Goal: Task Accomplishment & Management: Manage account settings

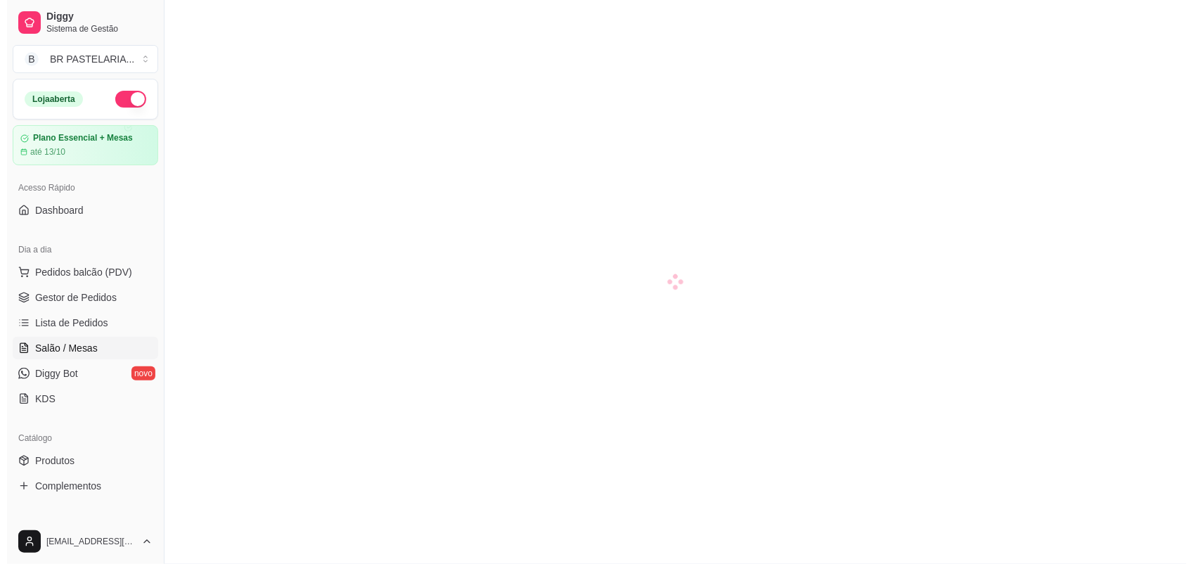
scroll to position [96, 0]
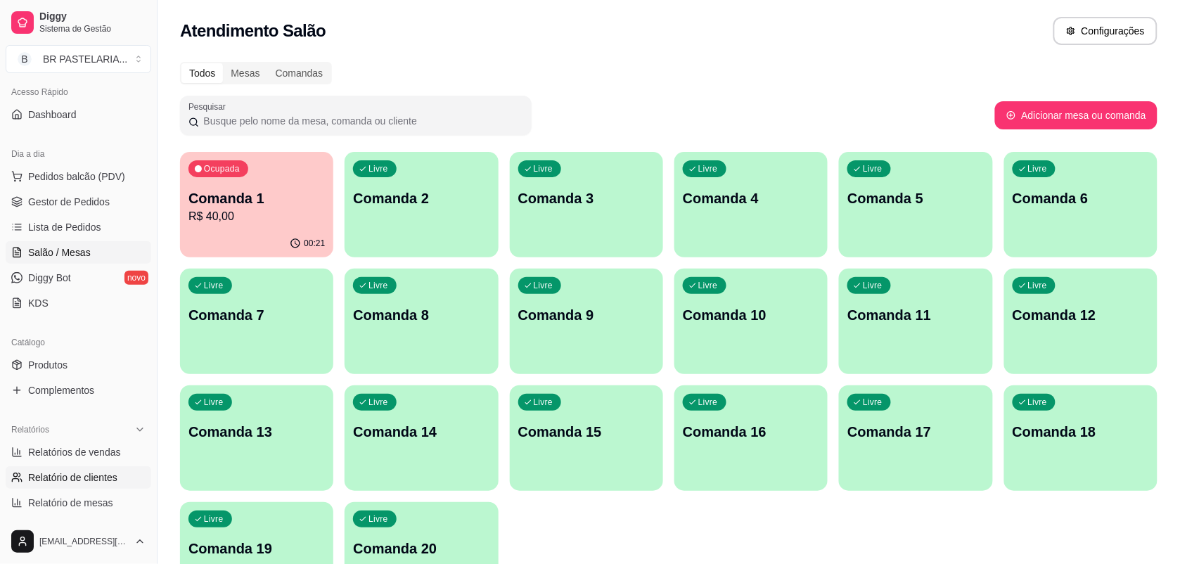
click at [110, 475] on span "Relatório de clientes" at bounding box center [72, 477] width 89 height 14
select select "30"
select select "HIGHEST_TOTAL_SPENT_WITH_ORDERS"
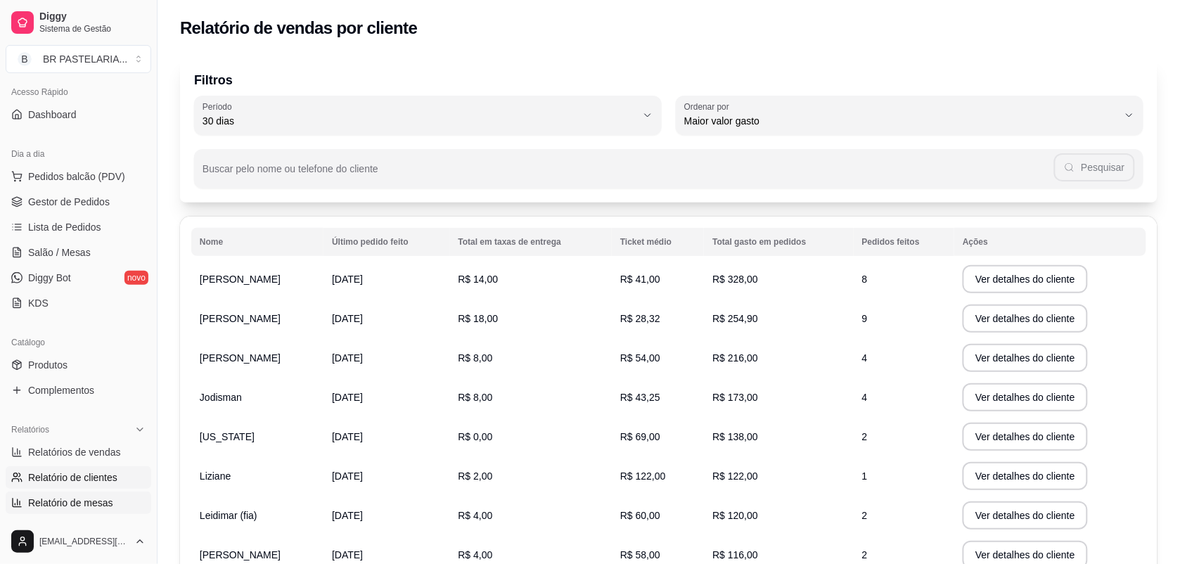
click at [96, 501] on span "Relatório de mesas" at bounding box center [70, 503] width 85 height 14
select select "TOTAL_OF_ORDERS"
select select "7"
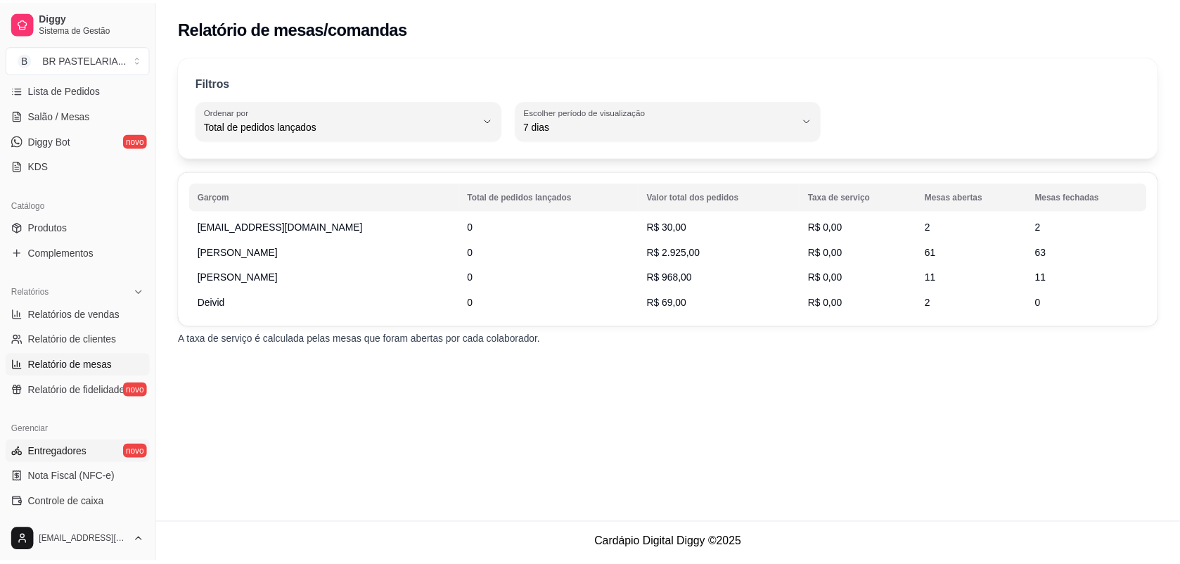
scroll to position [271, 0]
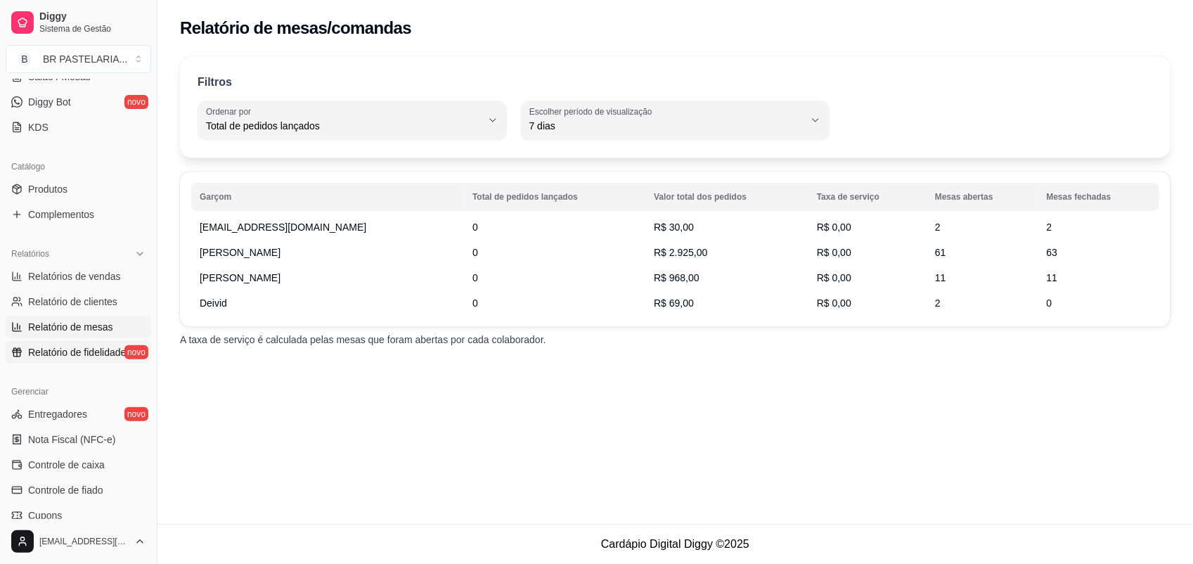
click at [86, 354] on span "Relatório de fidelidade" at bounding box center [77, 352] width 98 height 14
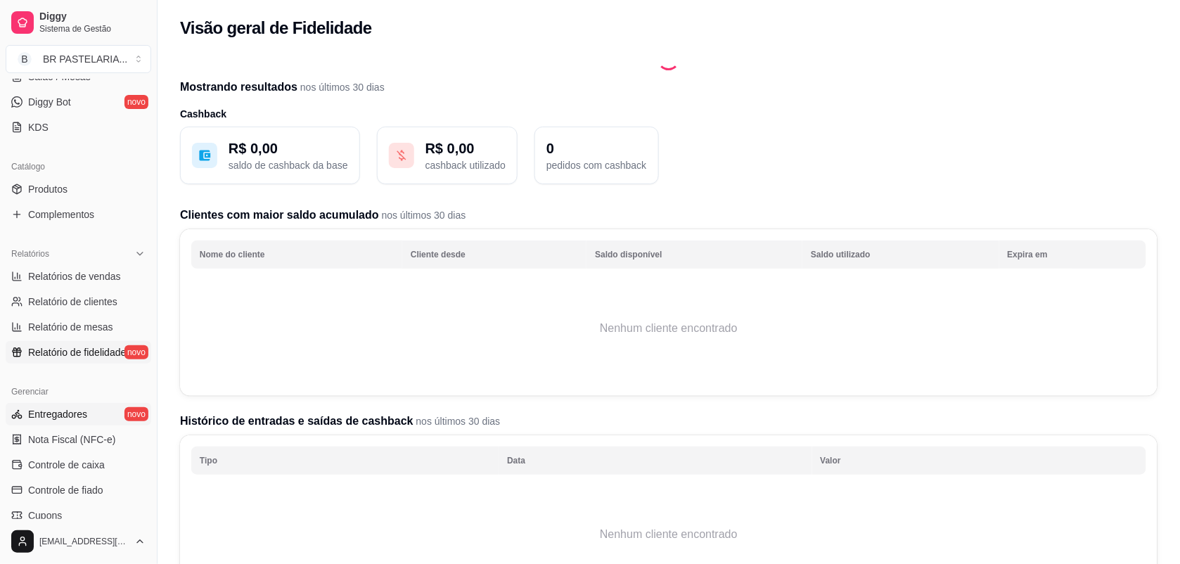
click at [86, 414] on link "Entregadores novo" at bounding box center [79, 414] width 146 height 23
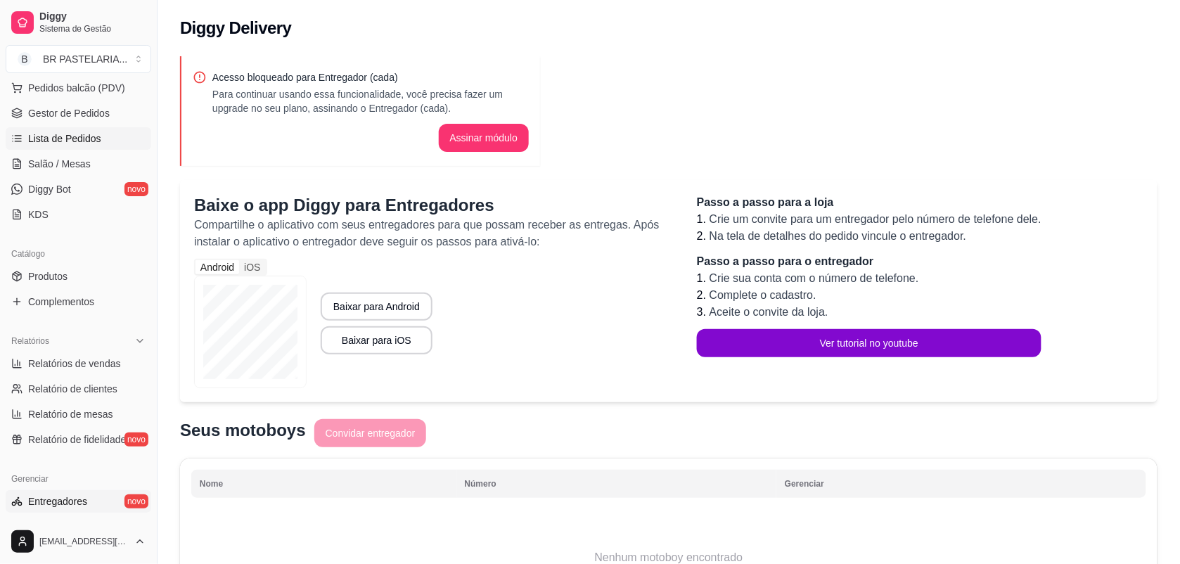
scroll to position [184, 0]
click at [84, 186] on link "Diggy Bot novo" at bounding box center [79, 190] width 146 height 23
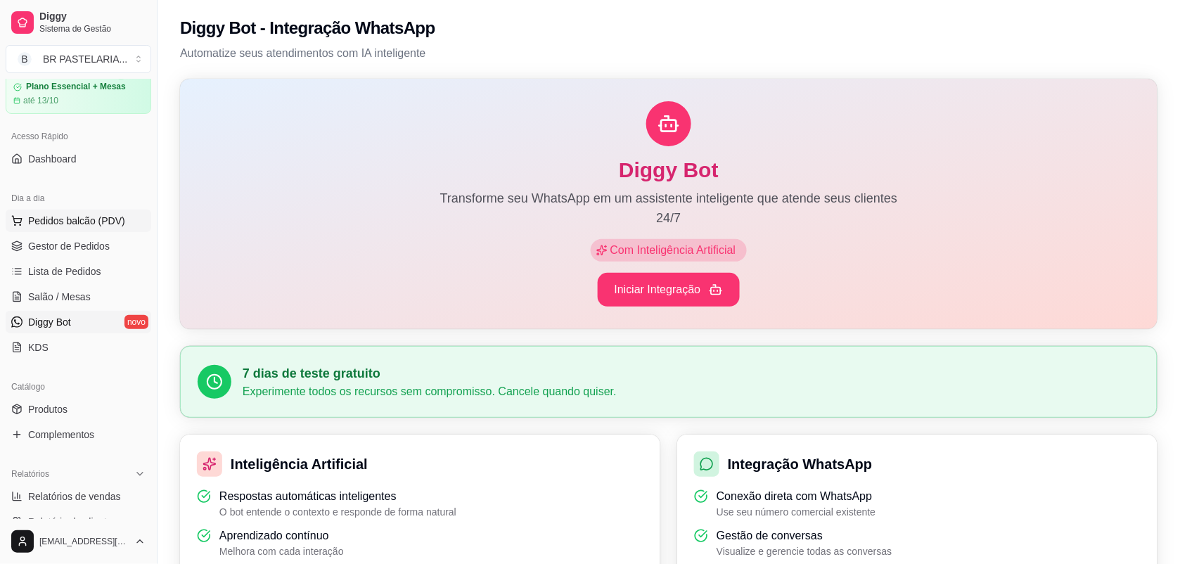
scroll to position [8, 0]
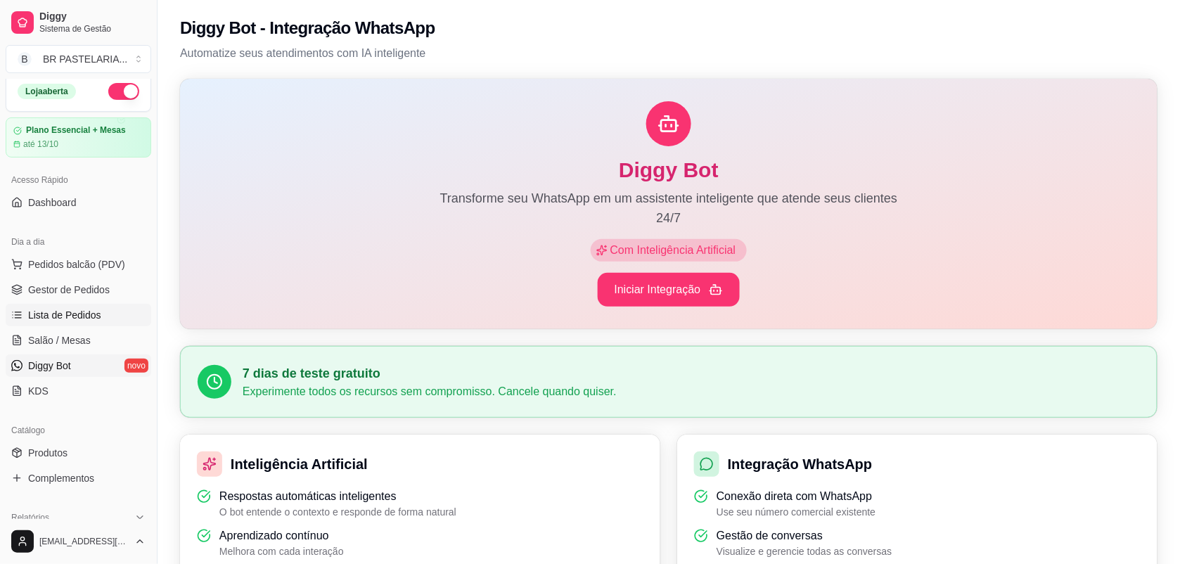
click at [67, 312] on span "Lista de Pedidos" at bounding box center [64, 315] width 73 height 14
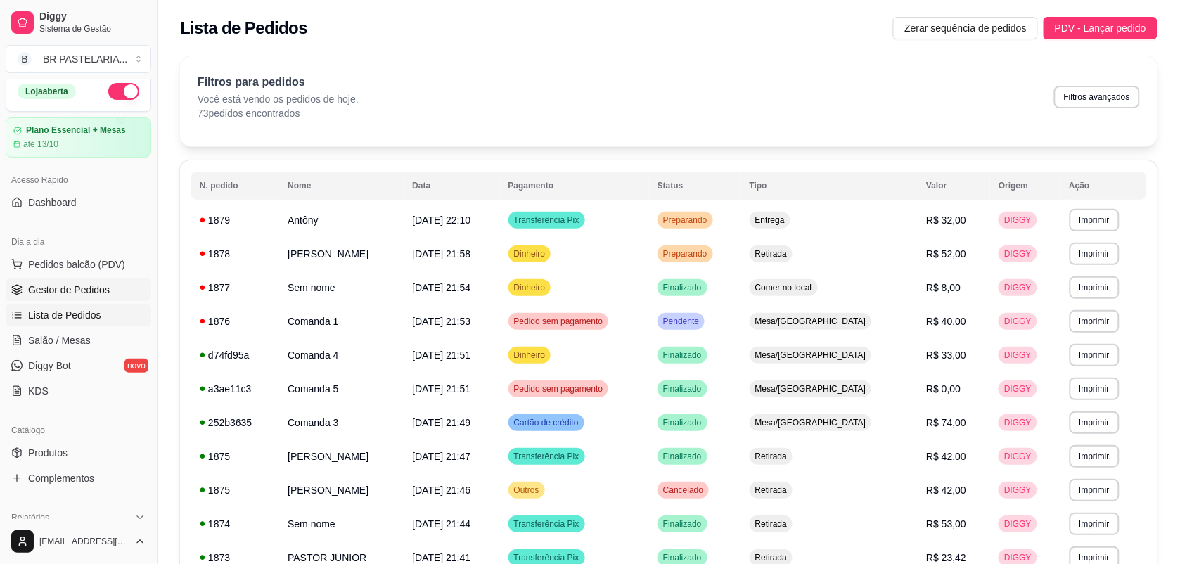
click at [75, 290] on span "Gestor de Pedidos" at bounding box center [69, 290] width 82 height 14
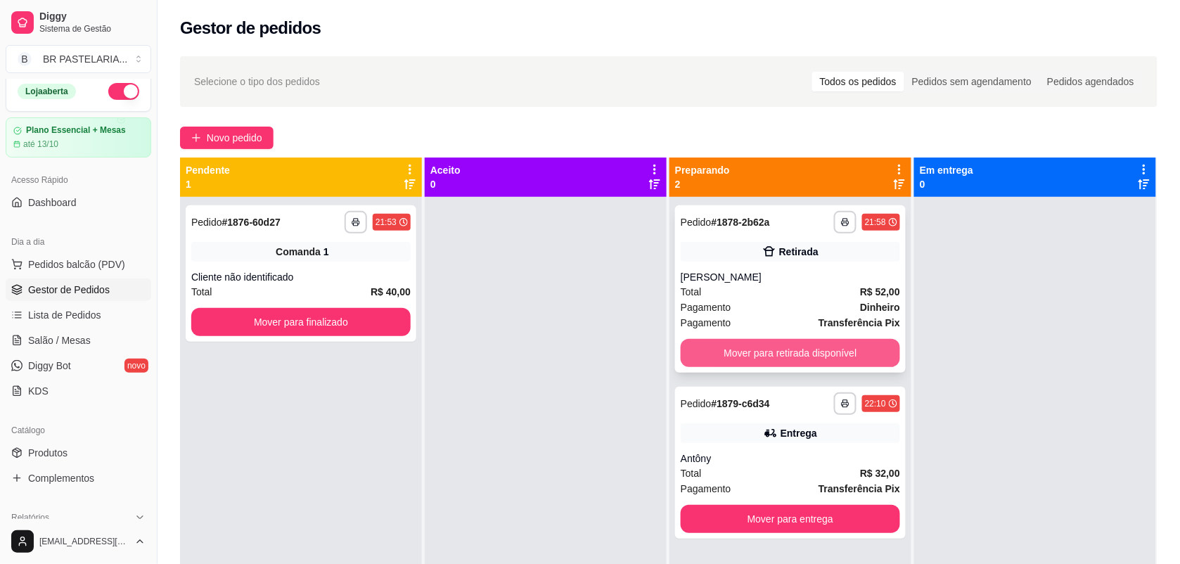
click at [859, 363] on button "Mover para retirada disponível" at bounding box center [790, 353] width 219 height 28
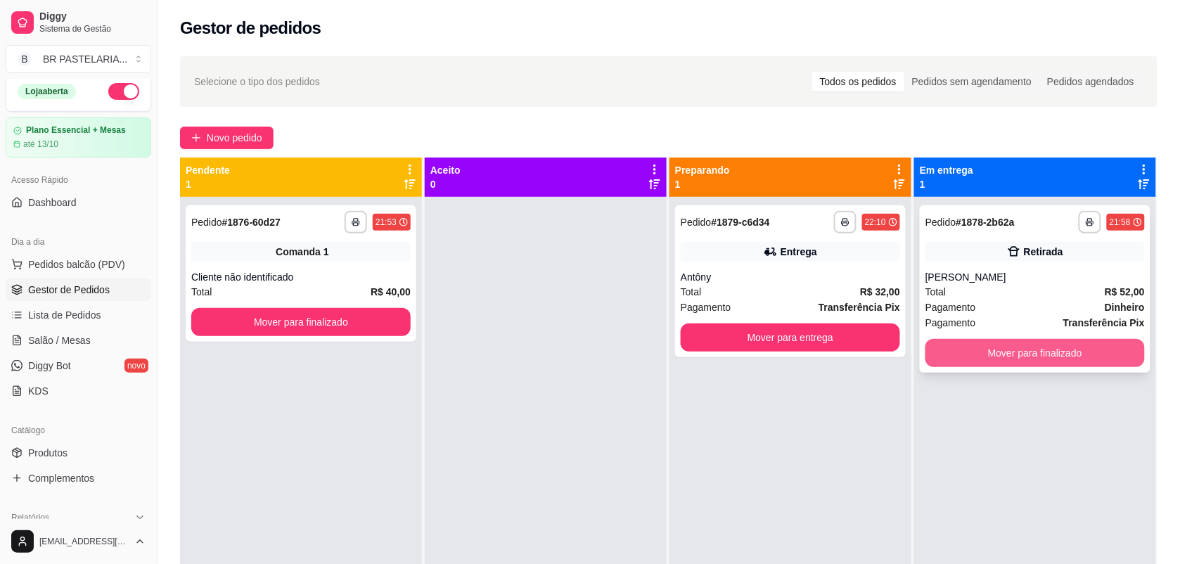
click at [925, 350] on button "Mover para finalizado" at bounding box center [1034, 353] width 219 height 28
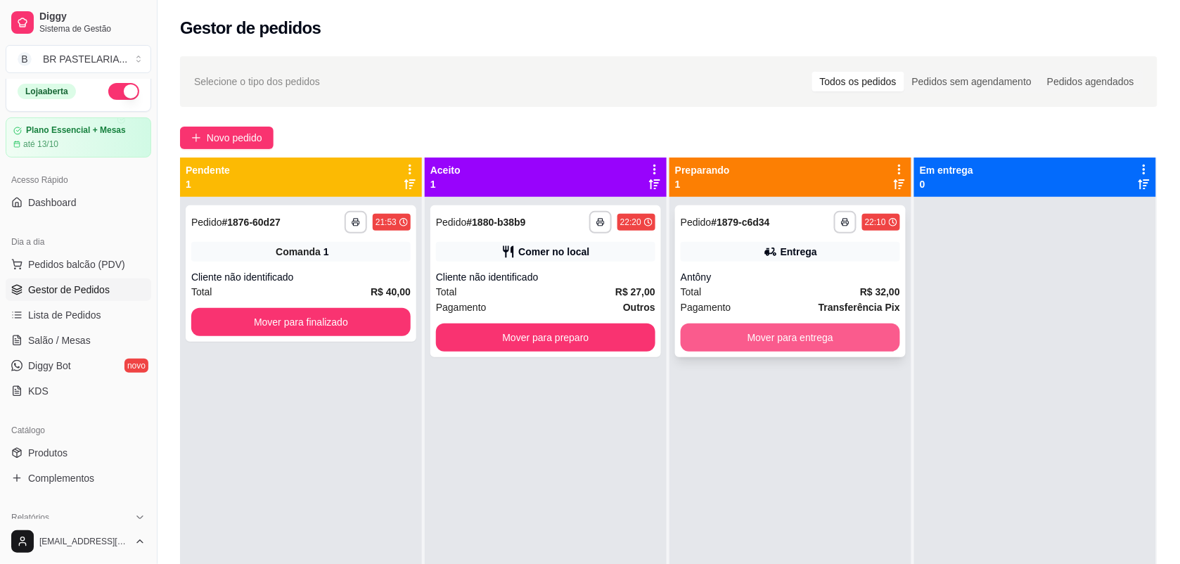
click at [852, 334] on button "Mover para entrega" at bounding box center [790, 338] width 219 height 28
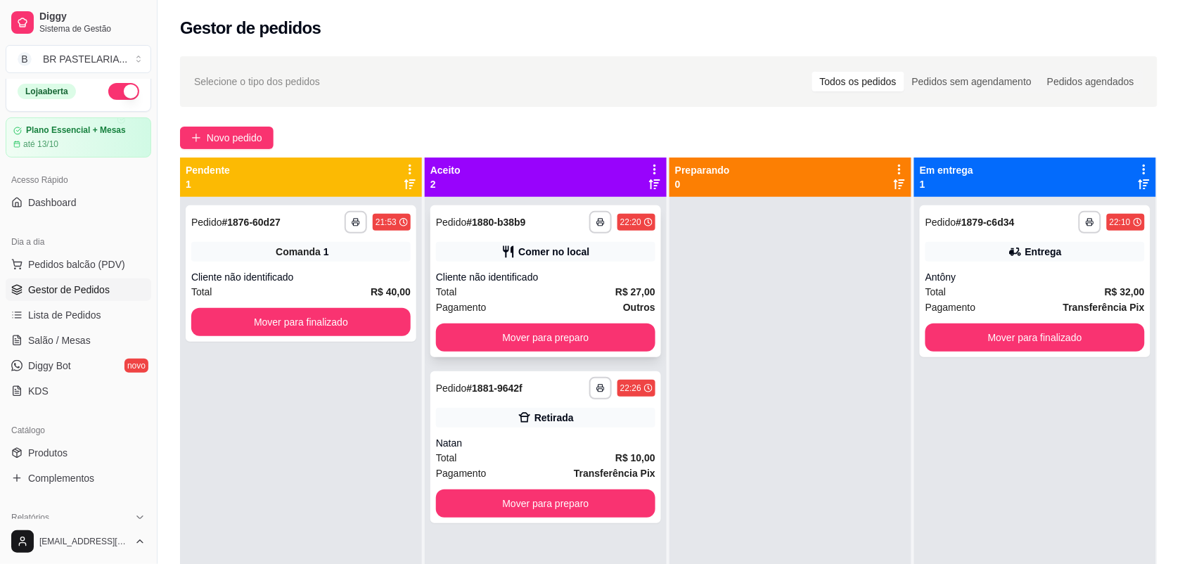
click at [543, 257] on div "Comer no local" at bounding box center [553, 252] width 71 height 14
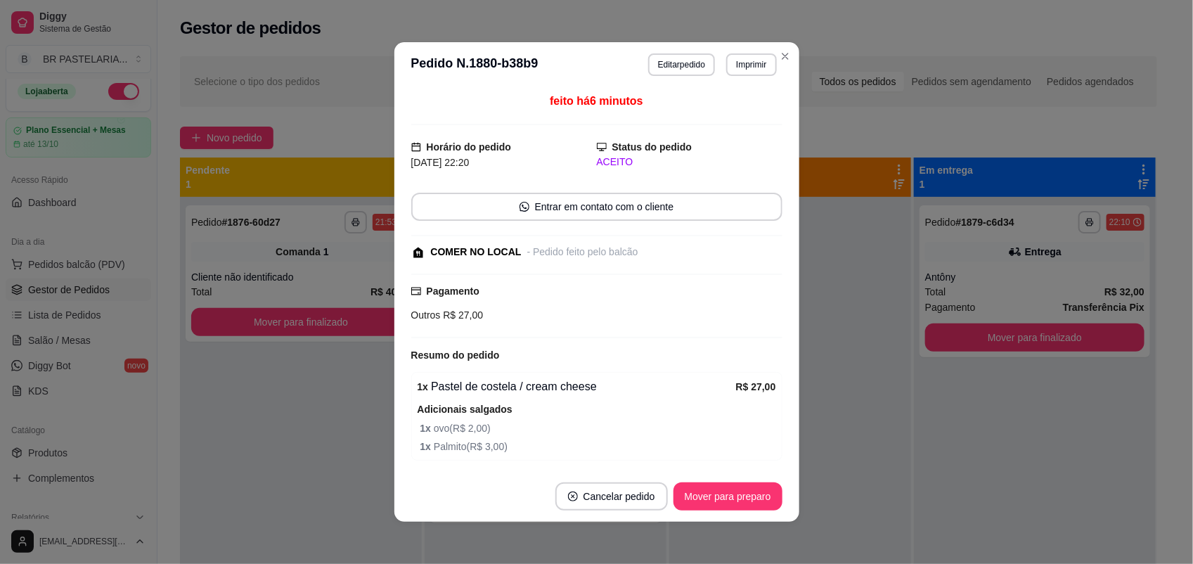
scroll to position [53, 0]
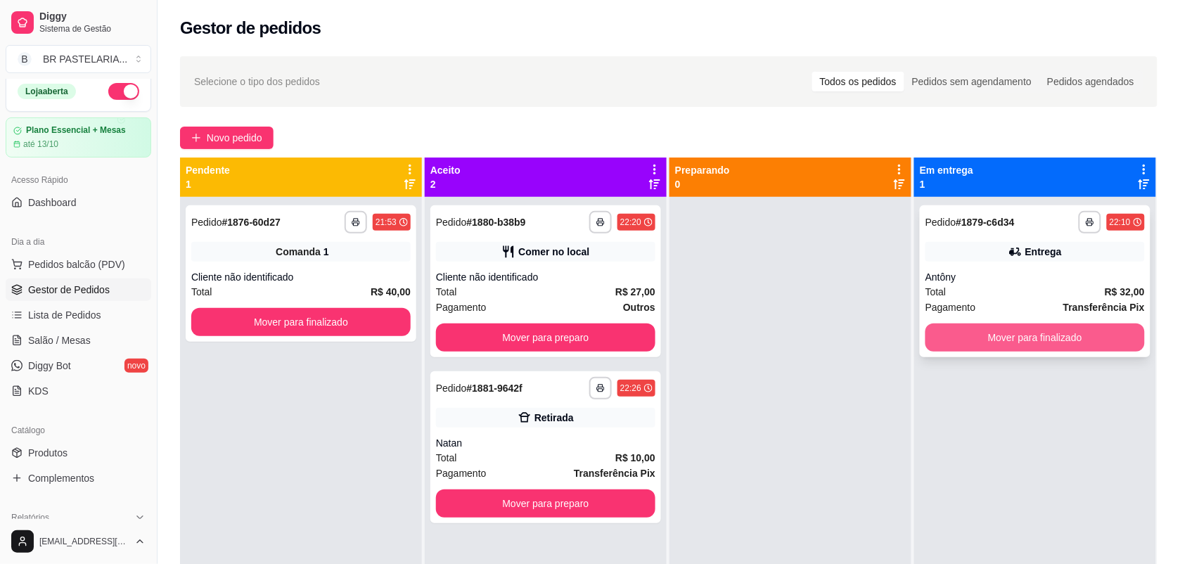
click at [1050, 335] on button "Mover para finalizado" at bounding box center [1034, 338] width 219 height 28
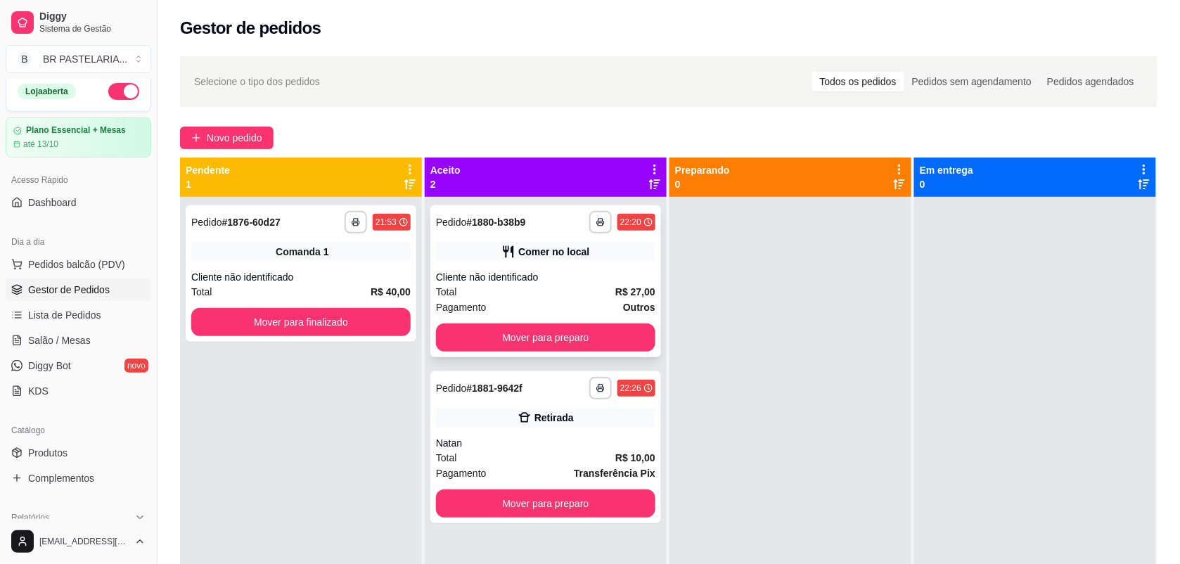
click at [539, 230] on div "**********" at bounding box center [545, 222] width 219 height 23
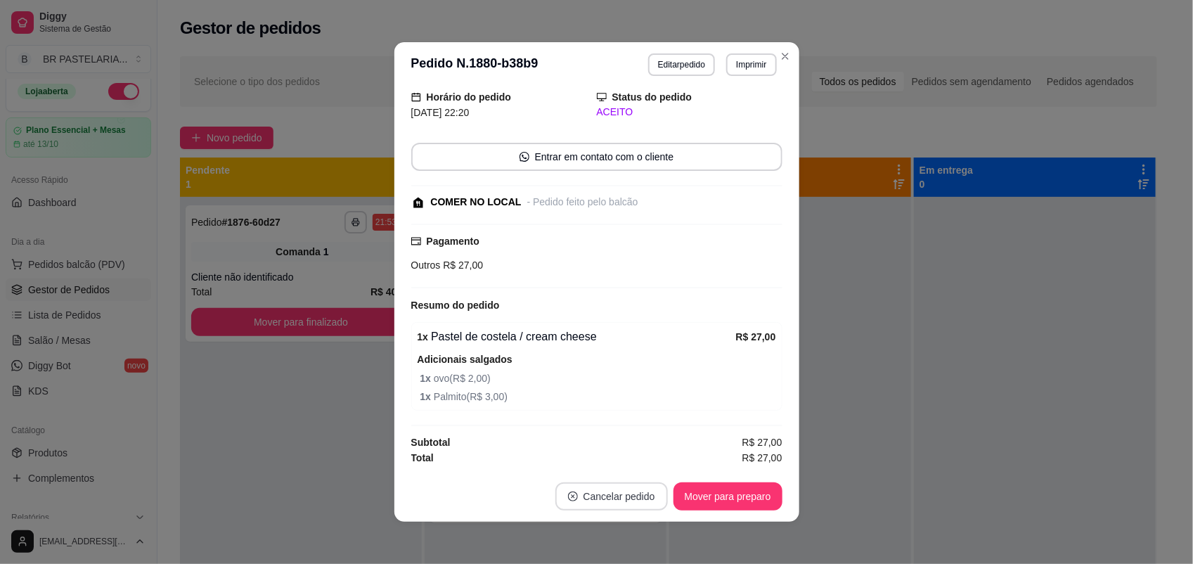
click at [599, 499] on button "Cancelar pedido" at bounding box center [612, 496] width 113 height 28
click at [638, 463] on button "Sim" at bounding box center [644, 462] width 55 height 27
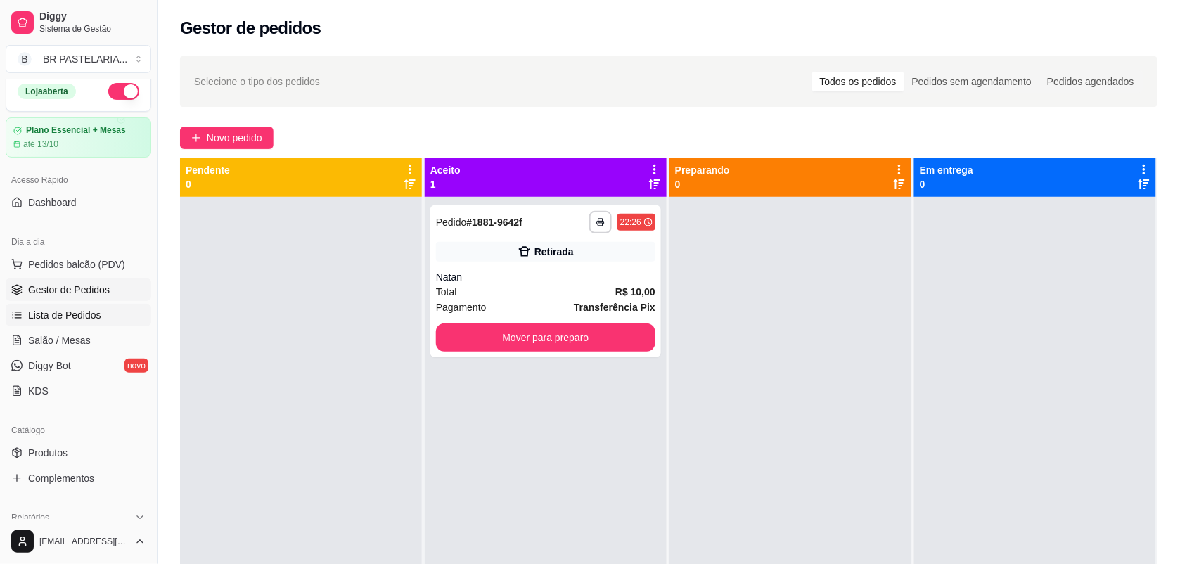
click at [58, 309] on span "Lista de Pedidos" at bounding box center [64, 315] width 73 height 14
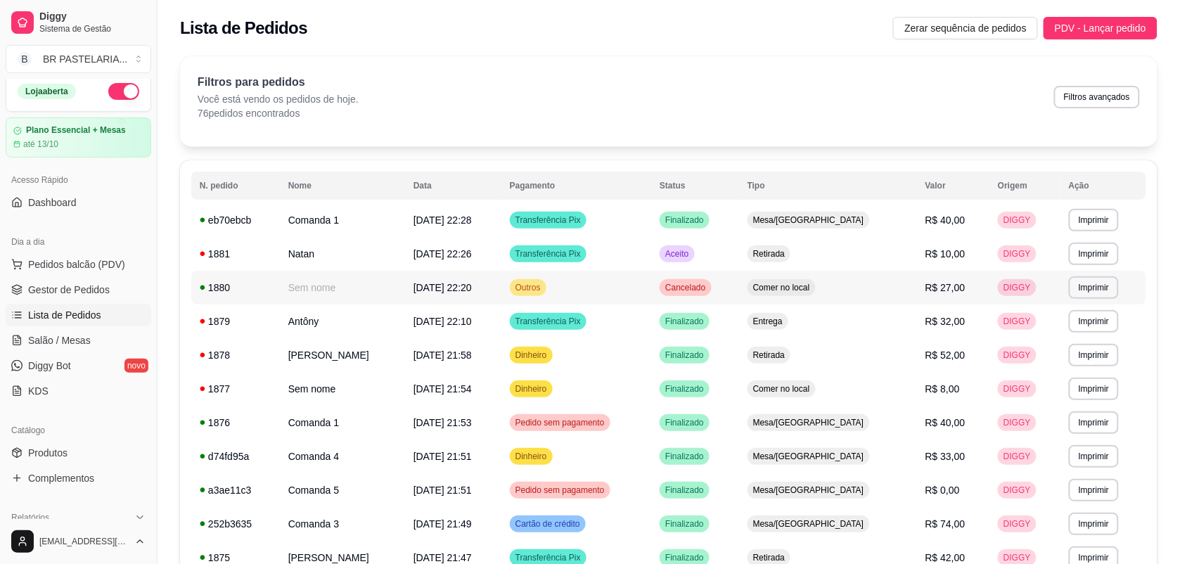
click at [651, 288] on td "Outros" at bounding box center [576, 288] width 150 height 34
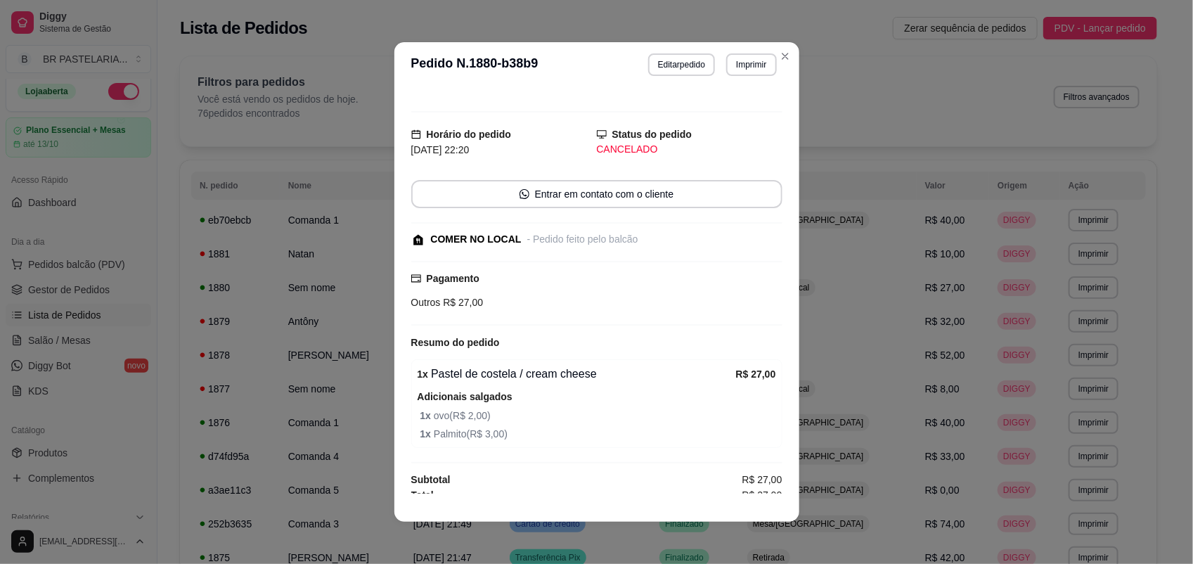
scroll to position [25, 0]
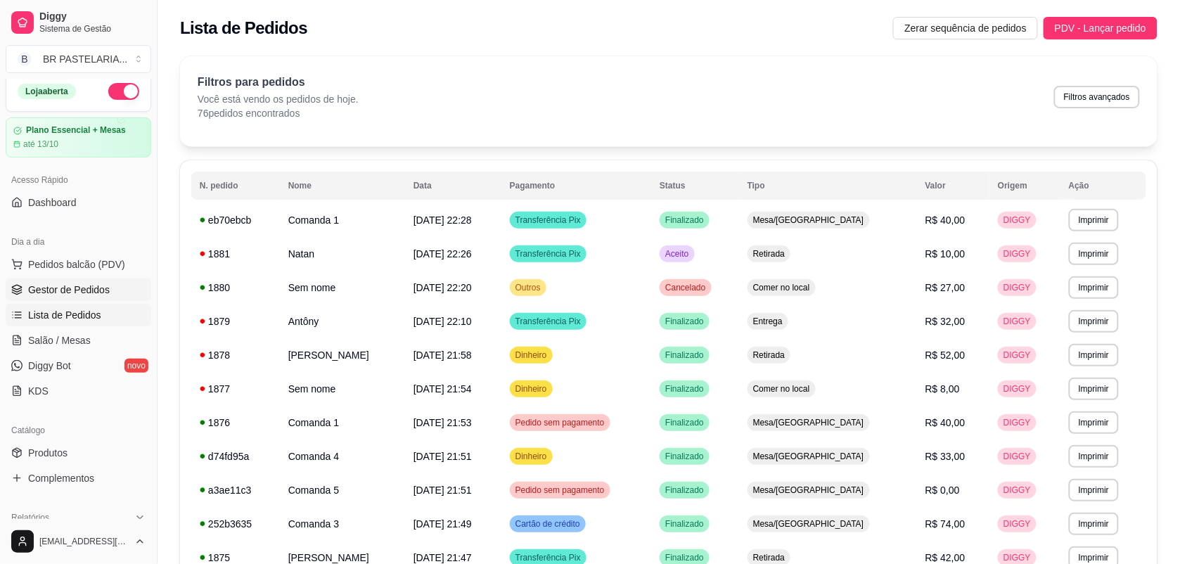
click at [106, 294] on span "Gestor de Pedidos" at bounding box center [69, 290] width 82 height 14
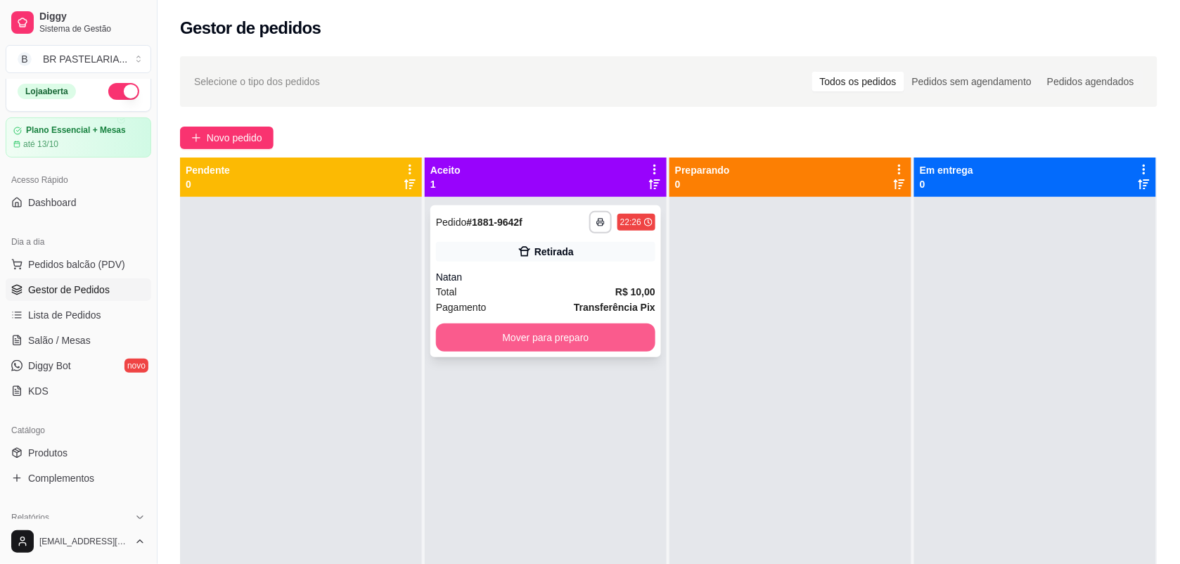
click at [476, 318] on div "**********" at bounding box center [545, 281] width 231 height 152
click at [608, 350] on button "Mover para preparo" at bounding box center [546, 337] width 213 height 27
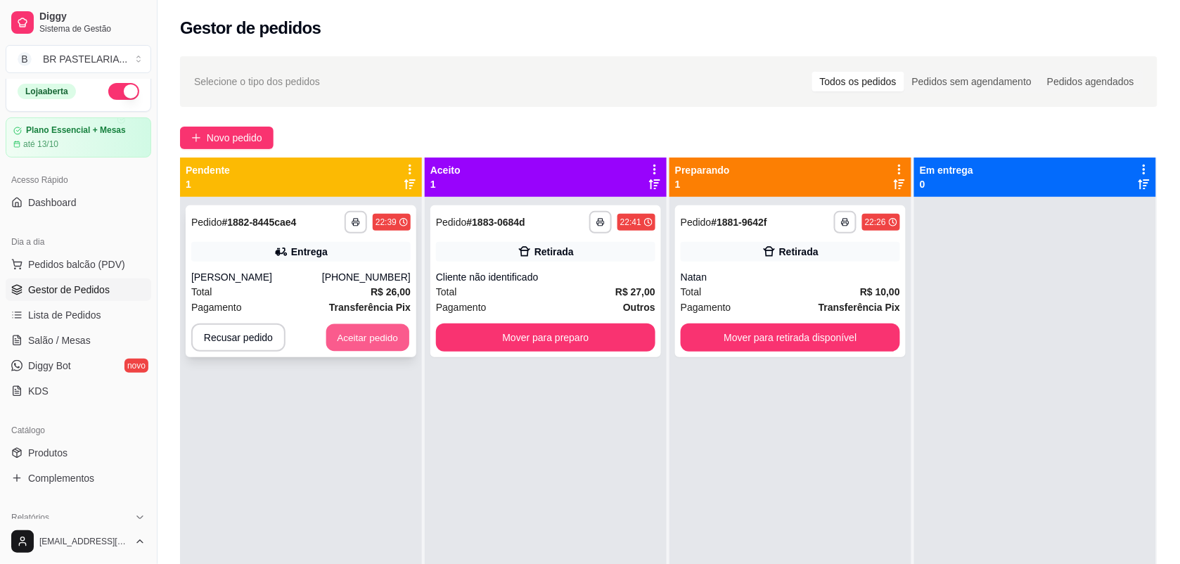
click at [370, 335] on button "Aceitar pedido" at bounding box center [367, 337] width 83 height 27
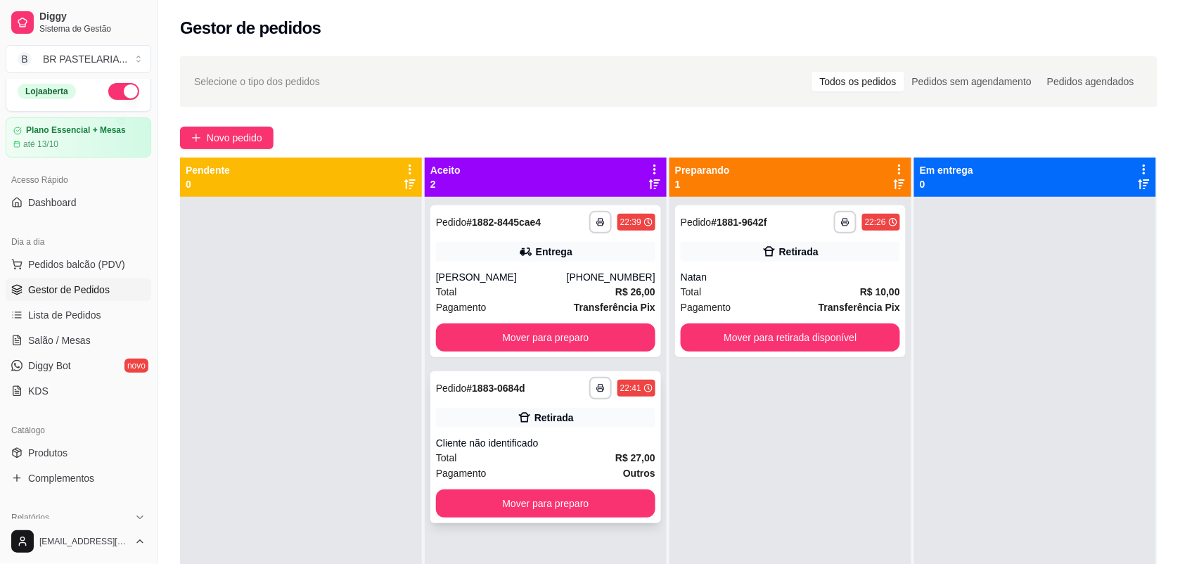
click at [559, 428] on div "**********" at bounding box center [545, 447] width 231 height 152
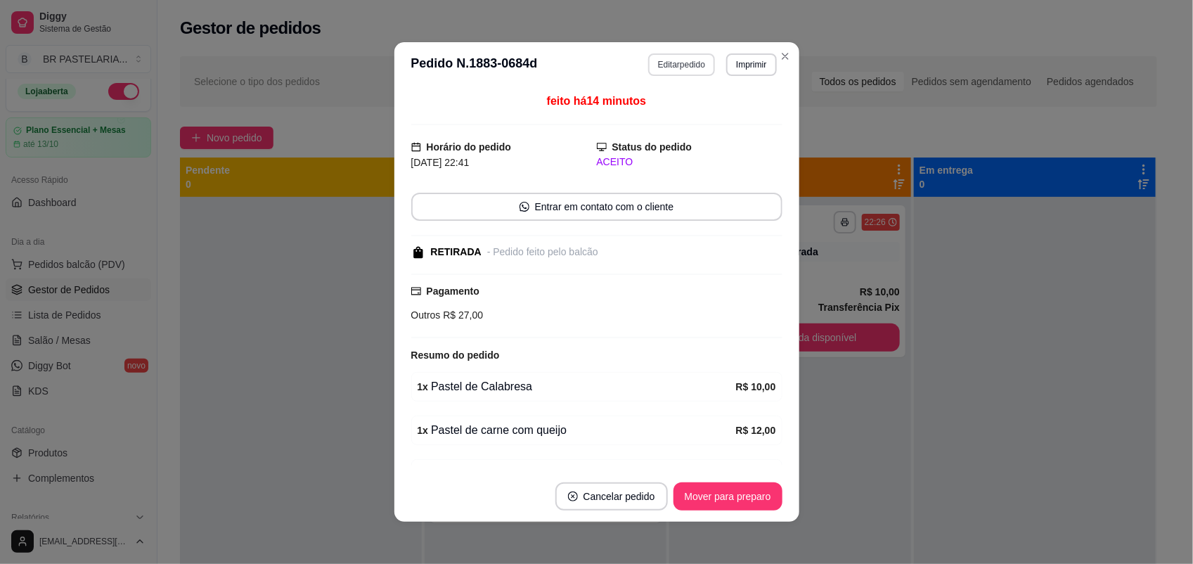
click at [676, 63] on button "Editar pedido" at bounding box center [681, 64] width 67 height 23
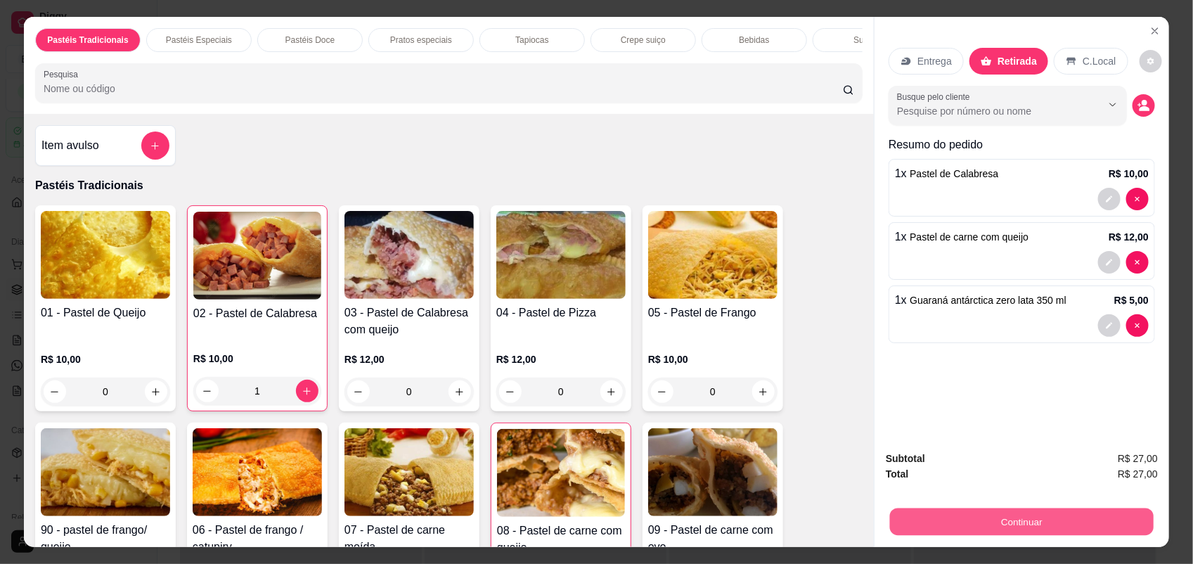
click at [930, 522] on button "Continuar" at bounding box center [1022, 521] width 264 height 27
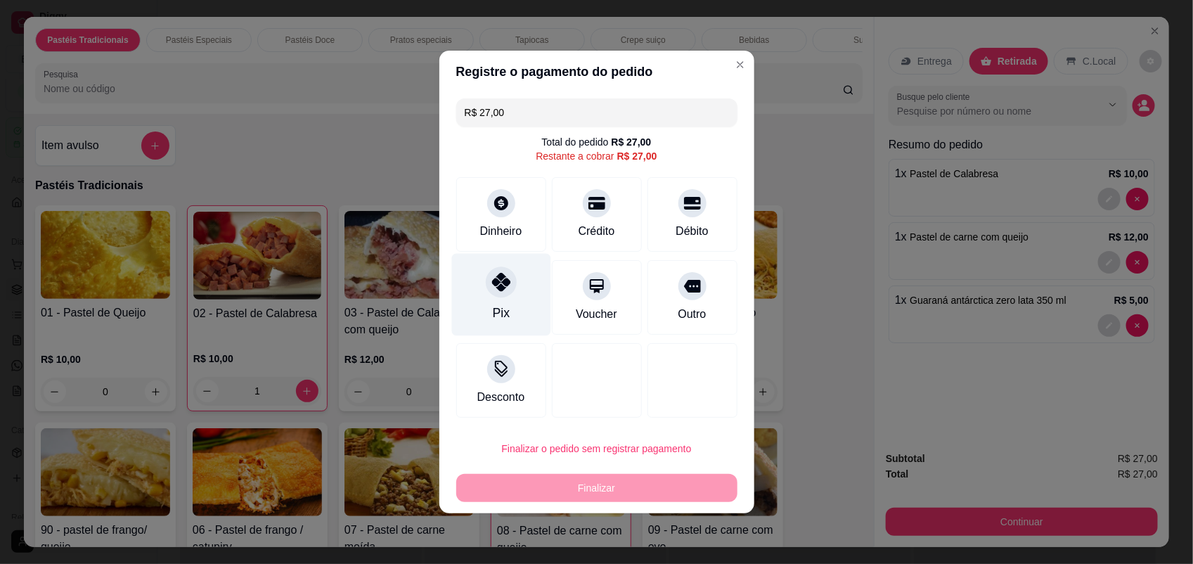
click at [508, 327] on div "Pix" at bounding box center [500, 295] width 99 height 82
type input "R$ 0,00"
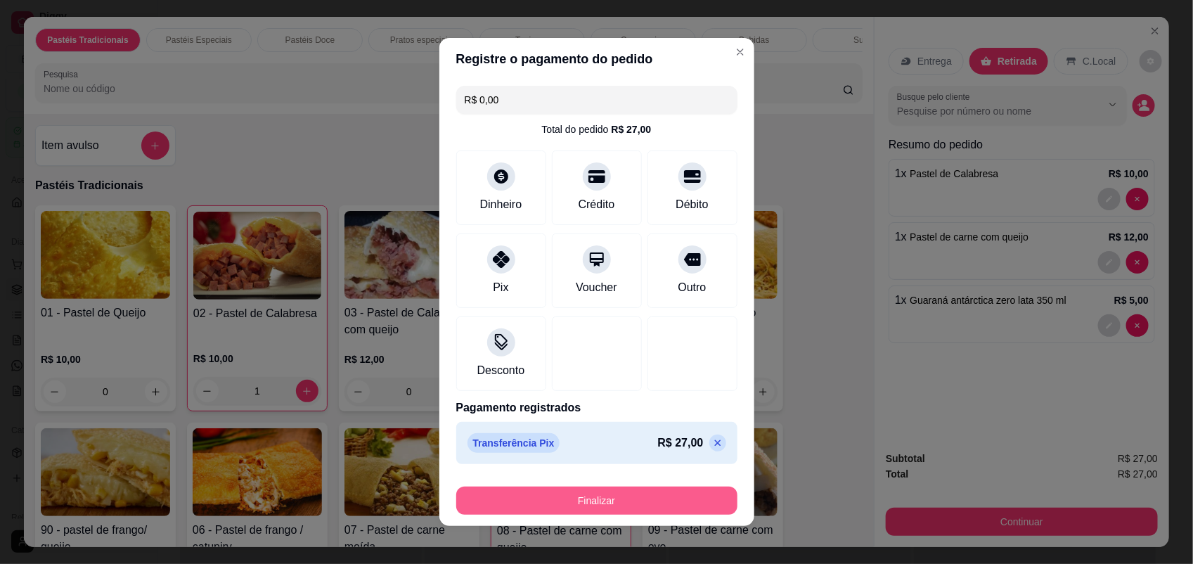
click at [623, 505] on button "Finalizar" at bounding box center [596, 501] width 281 height 28
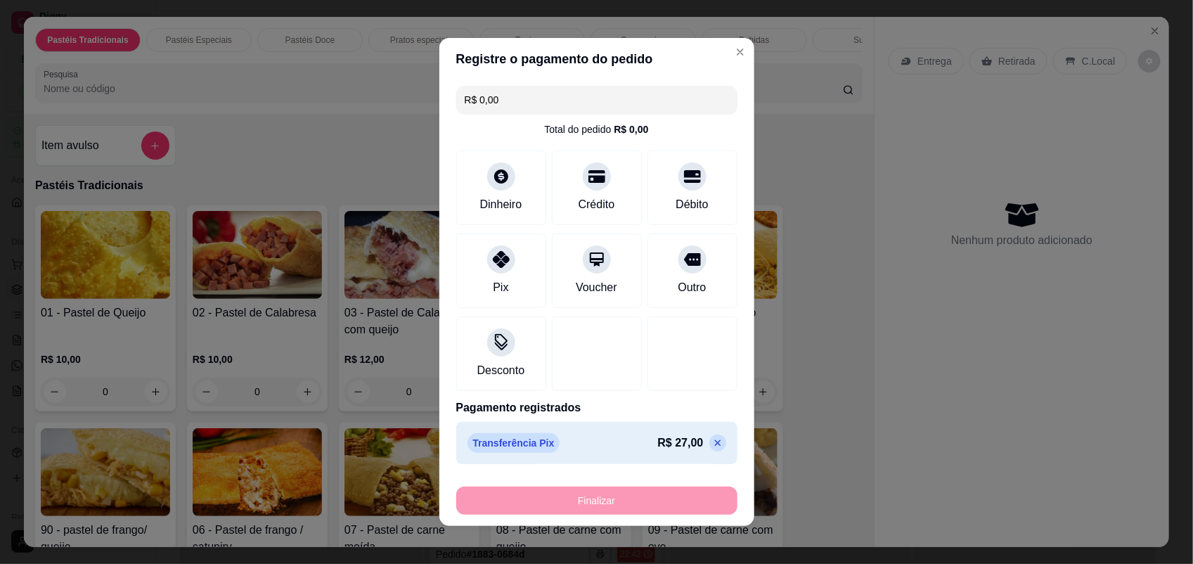
type input "0"
type input "-R$ 27,00"
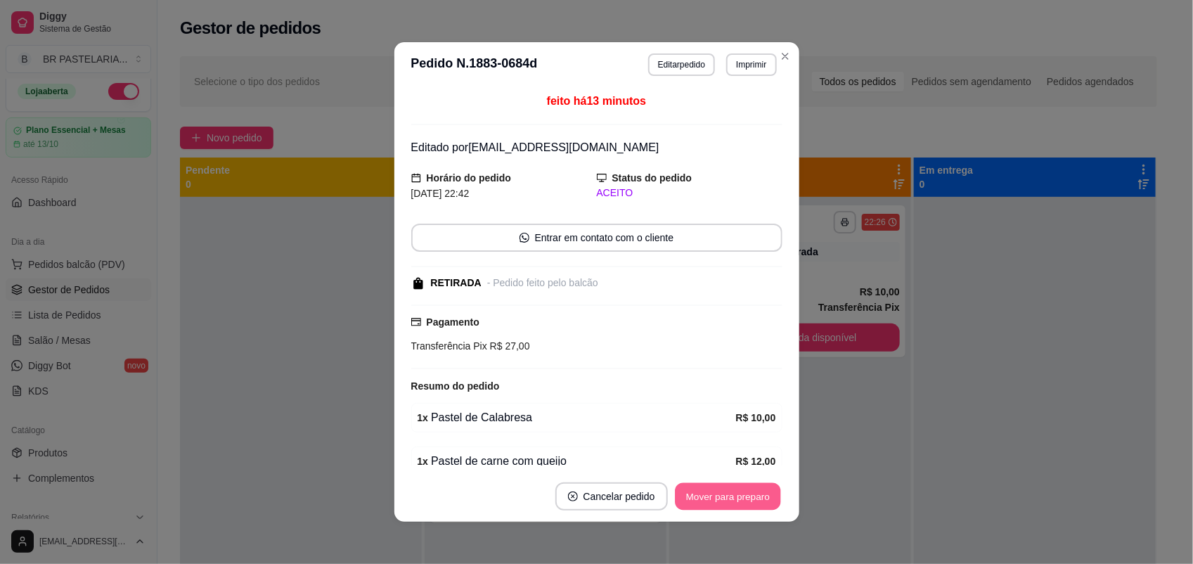
click at [726, 497] on button "Mover para preparo" at bounding box center [727, 496] width 105 height 27
click at [726, 497] on div "Mover para preparo" at bounding box center [718, 496] width 129 height 28
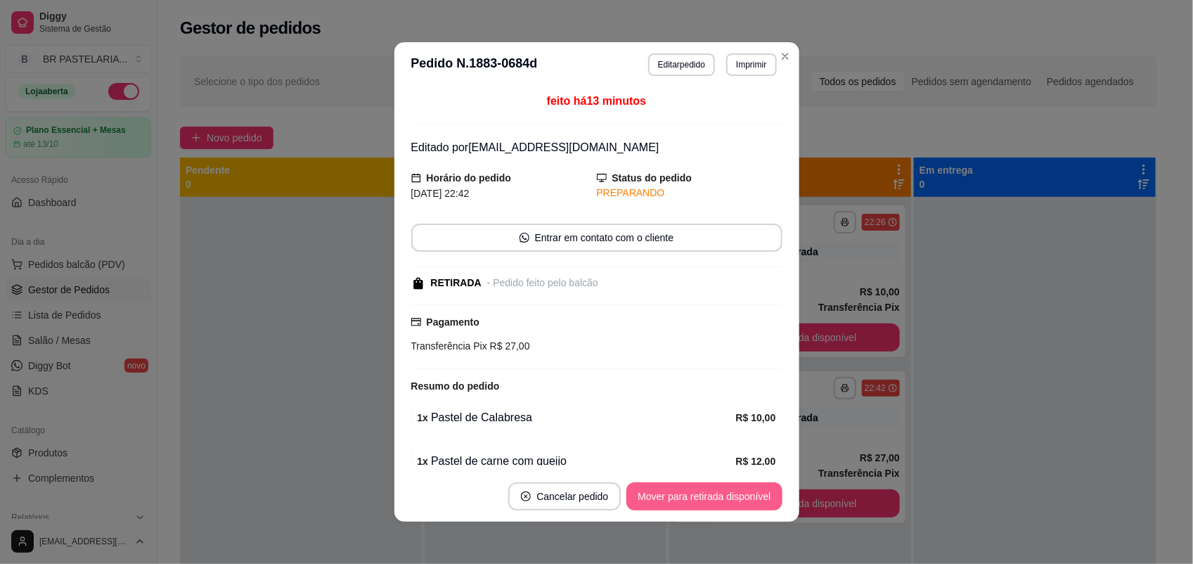
click at [726, 497] on button "Mover para retirada disponível" at bounding box center [704, 496] width 155 height 28
click at [726, 497] on div "Mover para retirada disponível" at bounding box center [694, 496] width 175 height 28
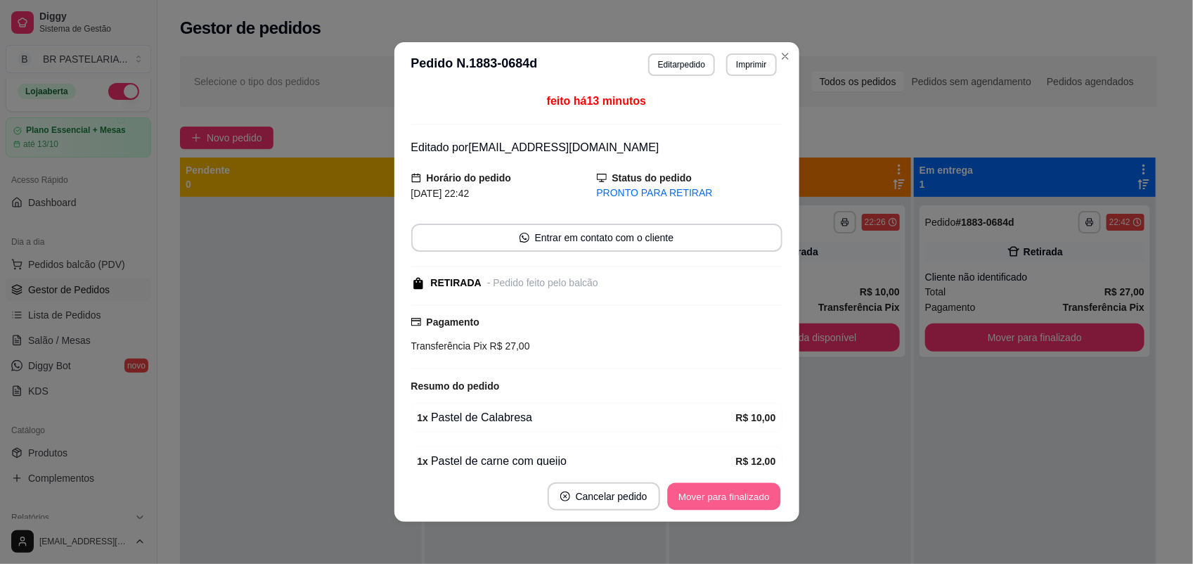
click at [726, 497] on button "Mover para finalizado" at bounding box center [723, 496] width 113 height 27
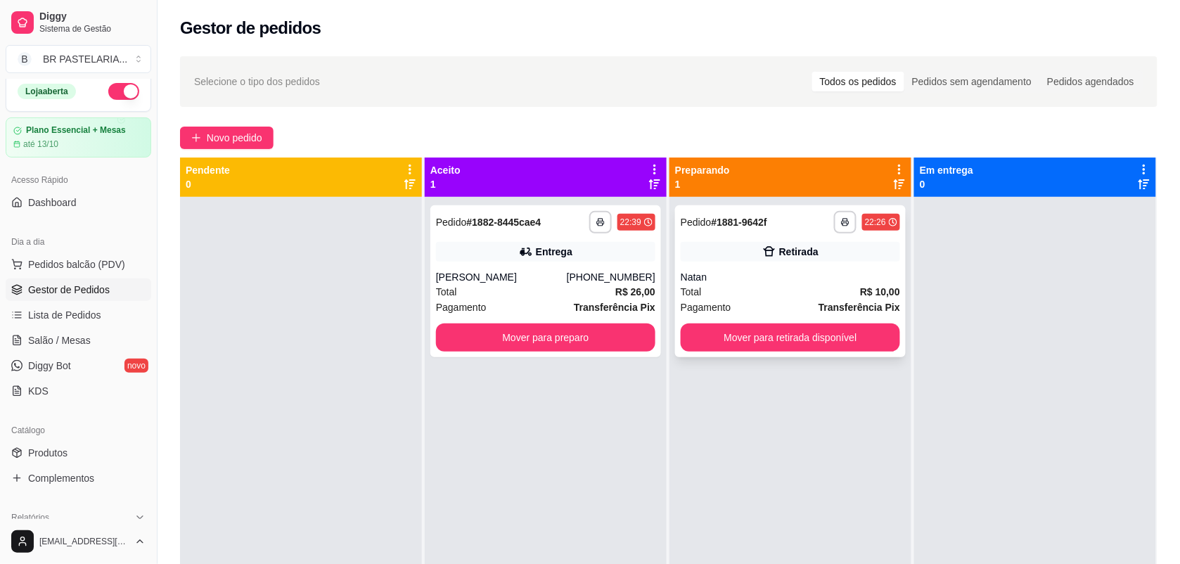
click at [783, 321] on div "**********" at bounding box center [790, 281] width 231 height 152
click at [838, 342] on button "Mover para retirada disponível" at bounding box center [790, 338] width 219 height 28
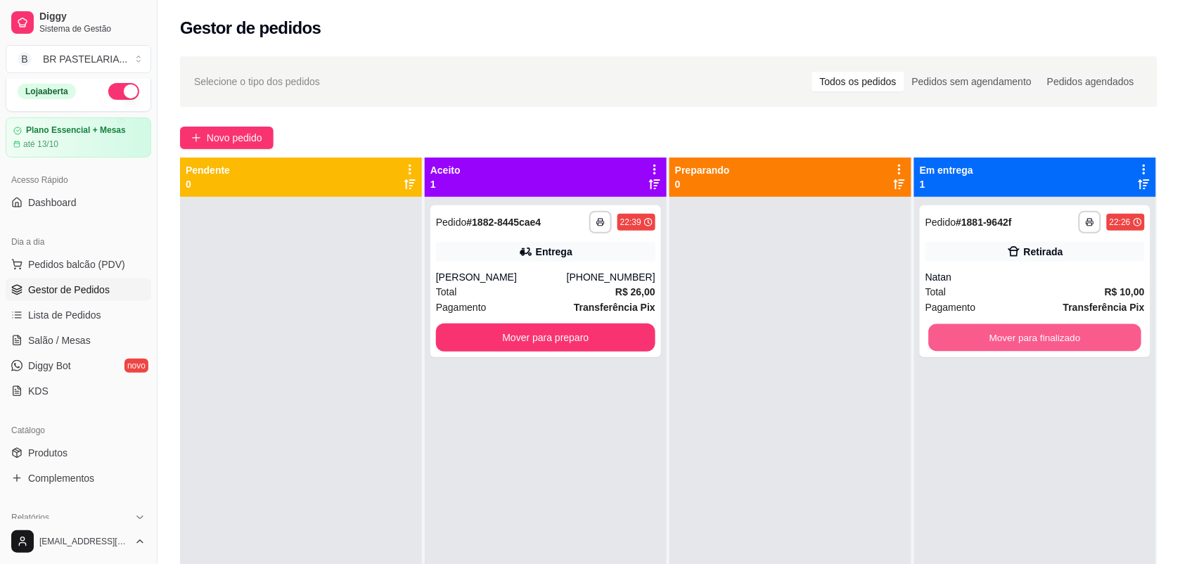
click at [940, 335] on button "Mover para finalizado" at bounding box center [1035, 337] width 213 height 27
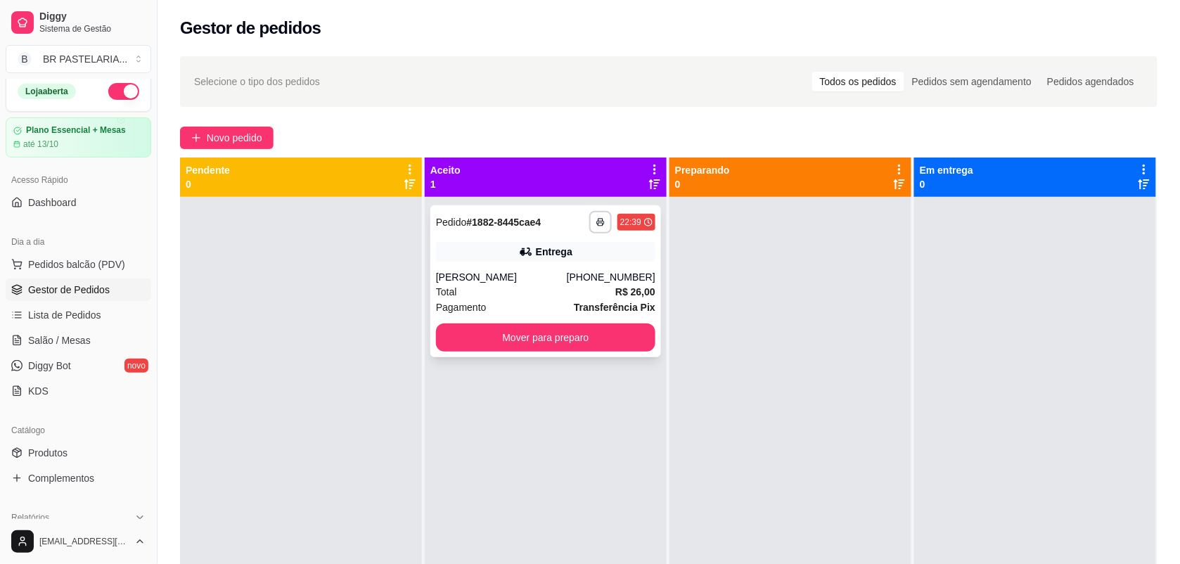
click at [631, 248] on div "Entrega" at bounding box center [545, 252] width 219 height 20
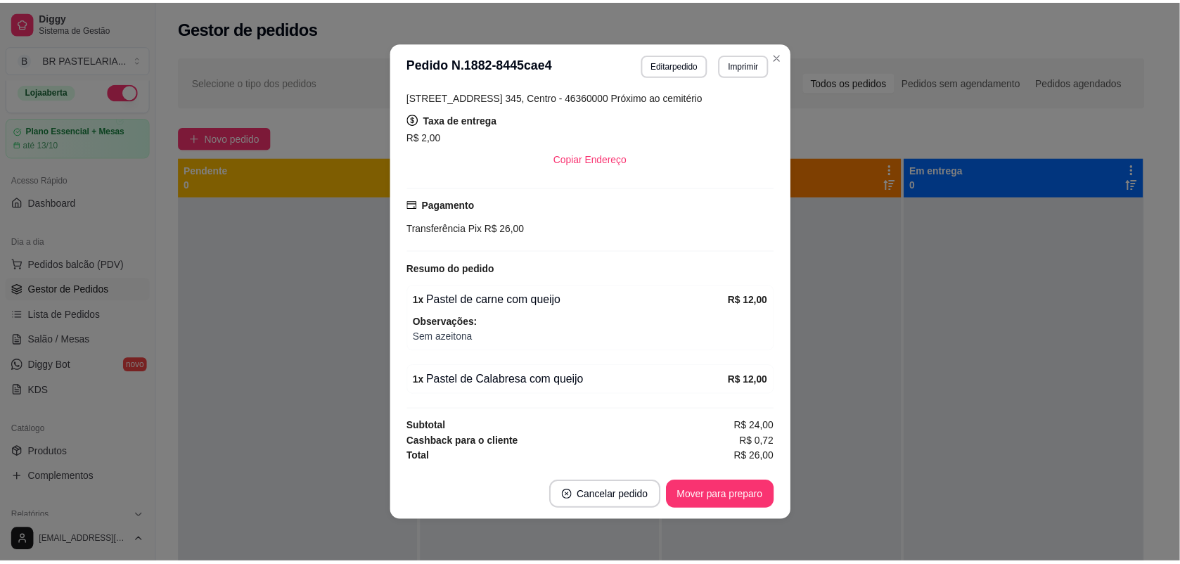
scroll to position [2, 0]
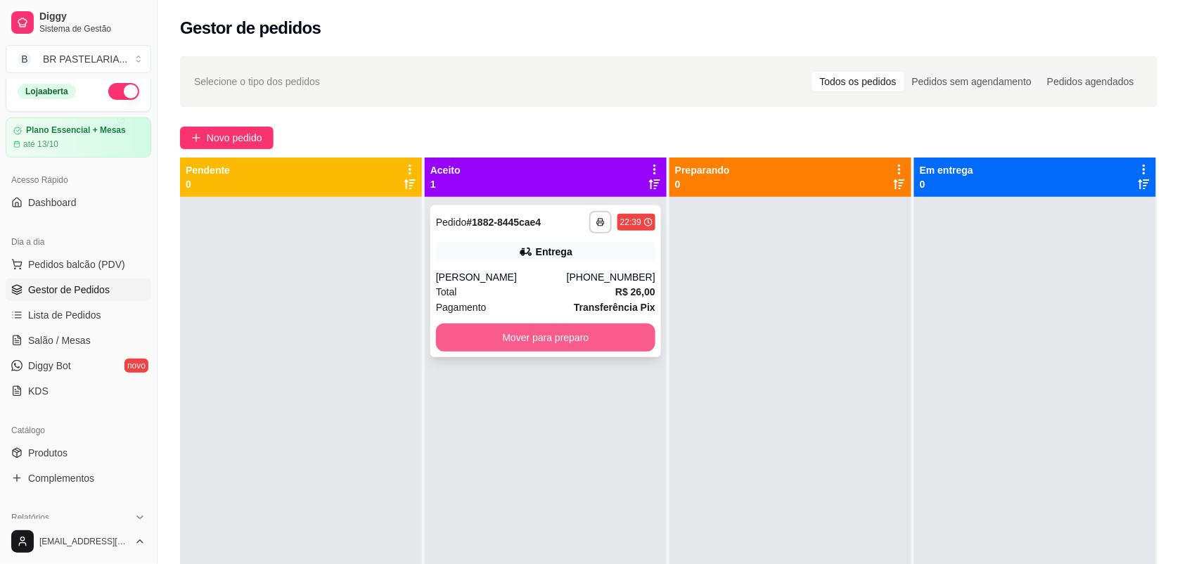
click at [553, 333] on button "Mover para preparo" at bounding box center [545, 338] width 219 height 28
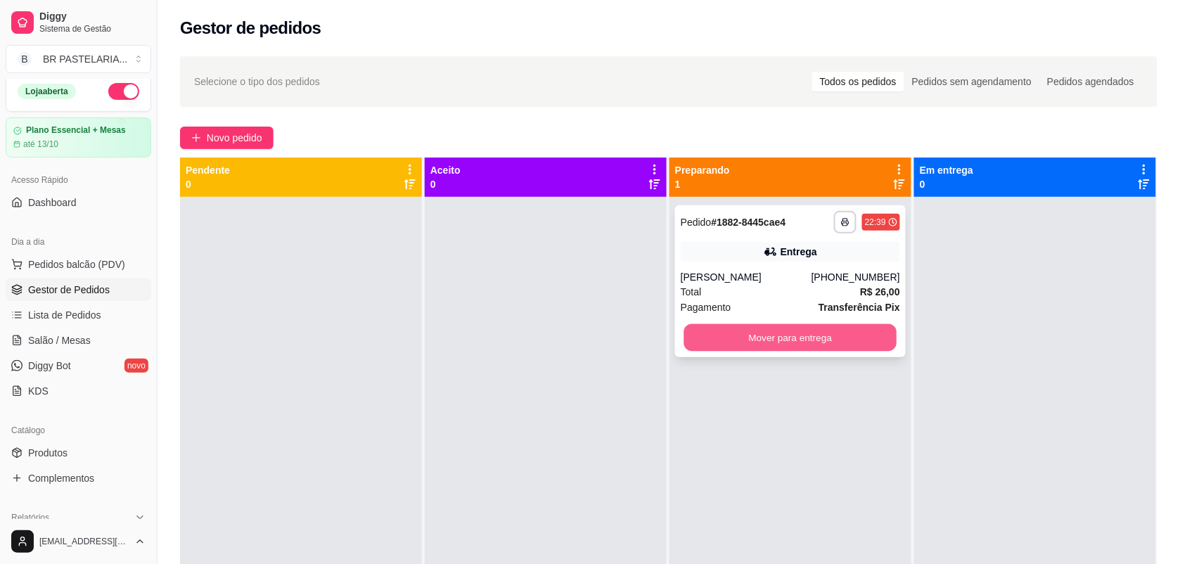
click at [775, 338] on button "Mover para entrega" at bounding box center [790, 337] width 213 height 27
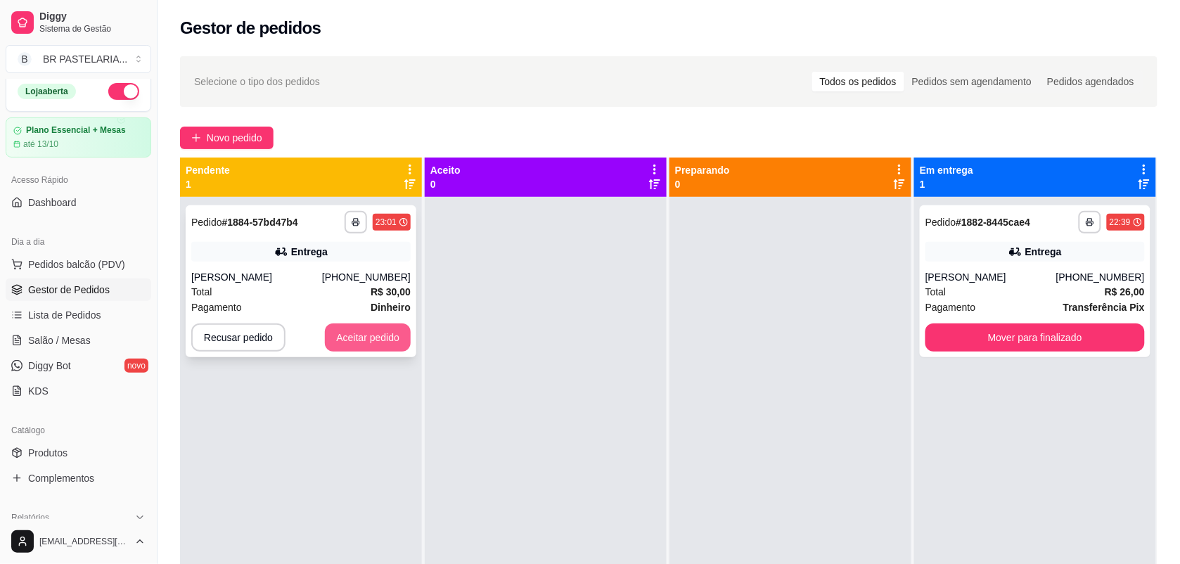
click at [350, 338] on button "Aceitar pedido" at bounding box center [368, 338] width 86 height 28
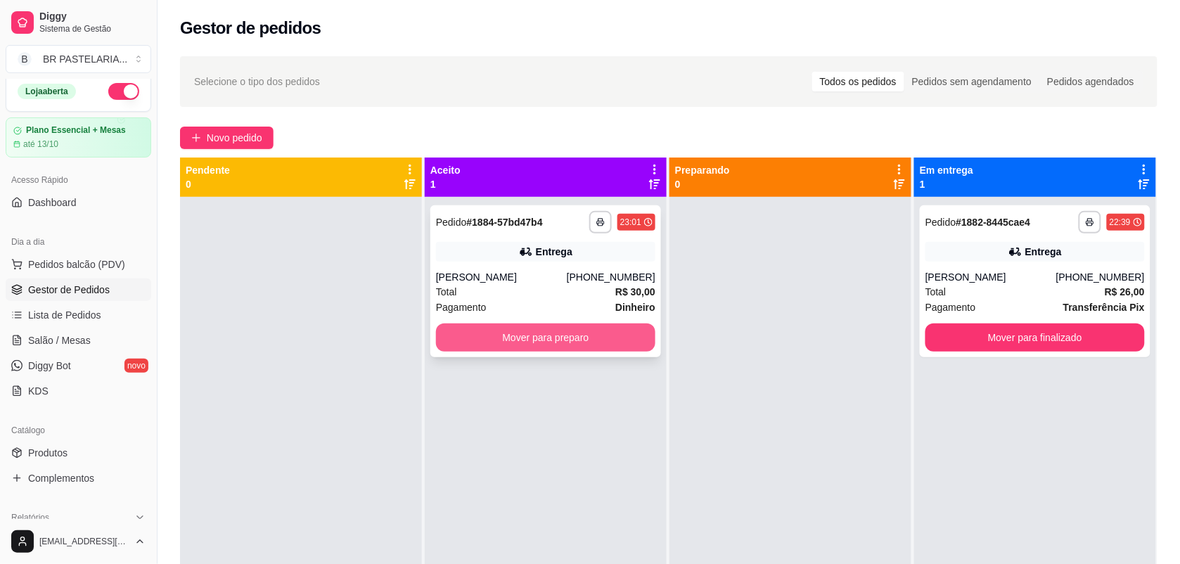
click at [518, 333] on button "Mover para preparo" at bounding box center [545, 338] width 219 height 28
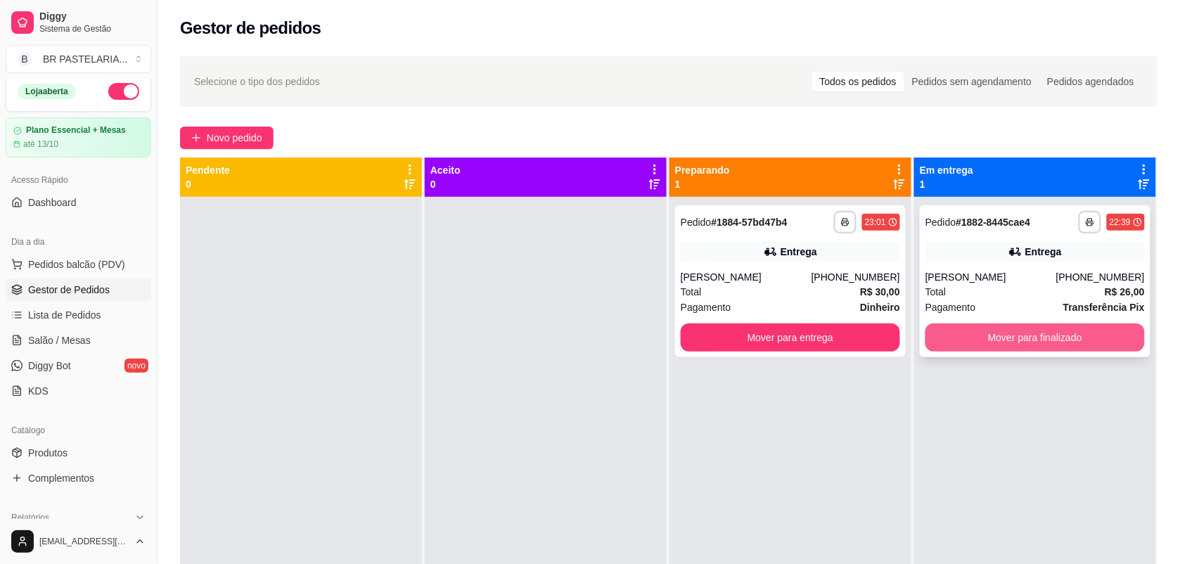
click at [1088, 329] on button "Mover para finalizado" at bounding box center [1034, 338] width 219 height 28
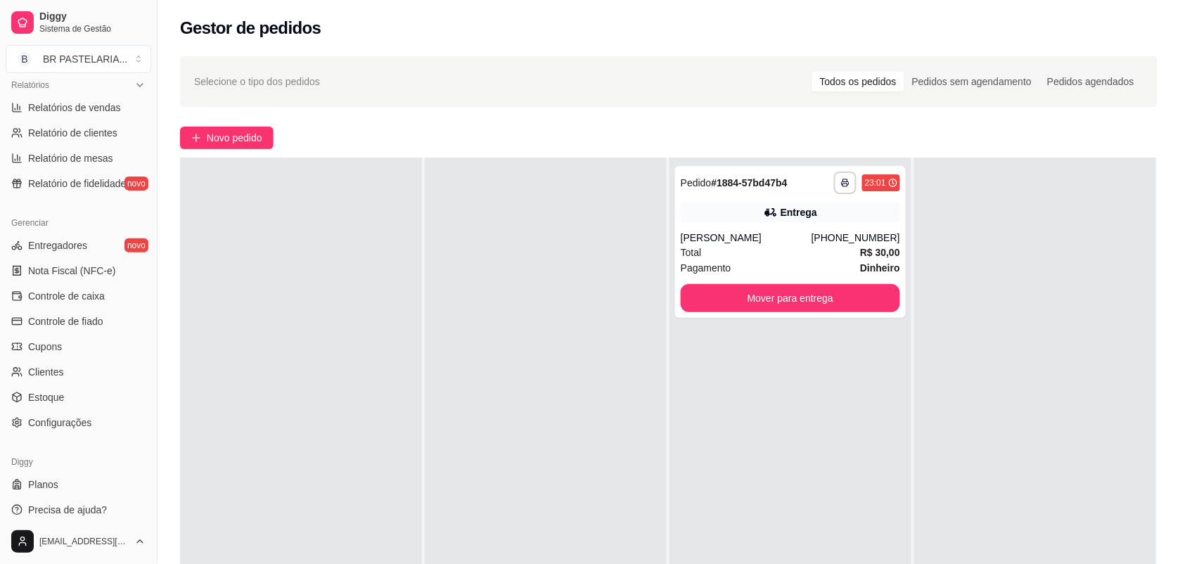
scroll to position [447, 0]
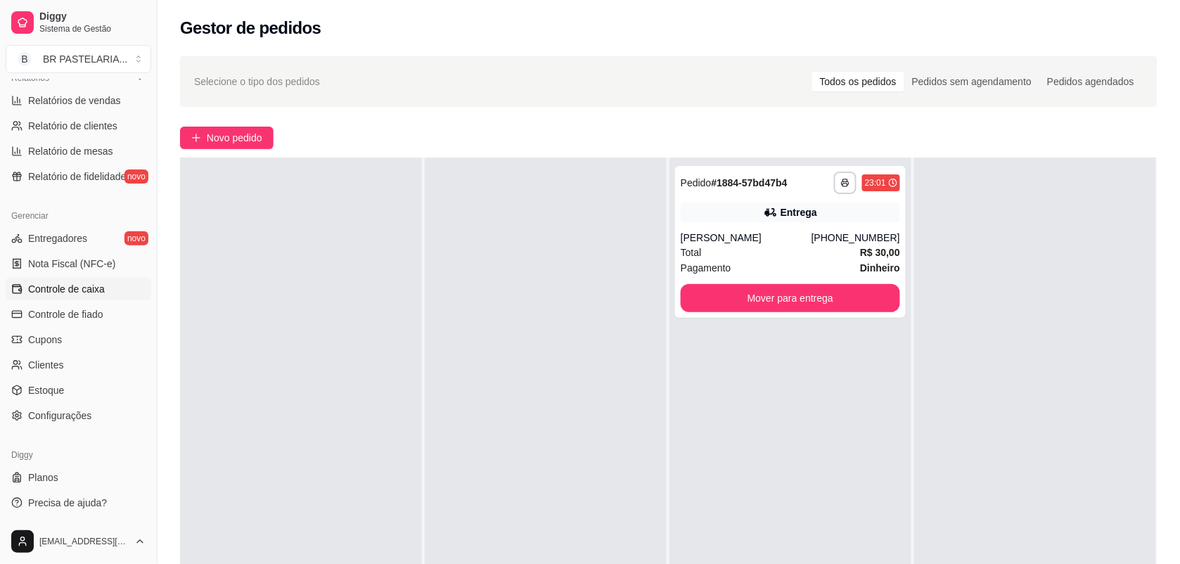
click at [43, 286] on span "Controle de caixa" at bounding box center [66, 289] width 77 height 14
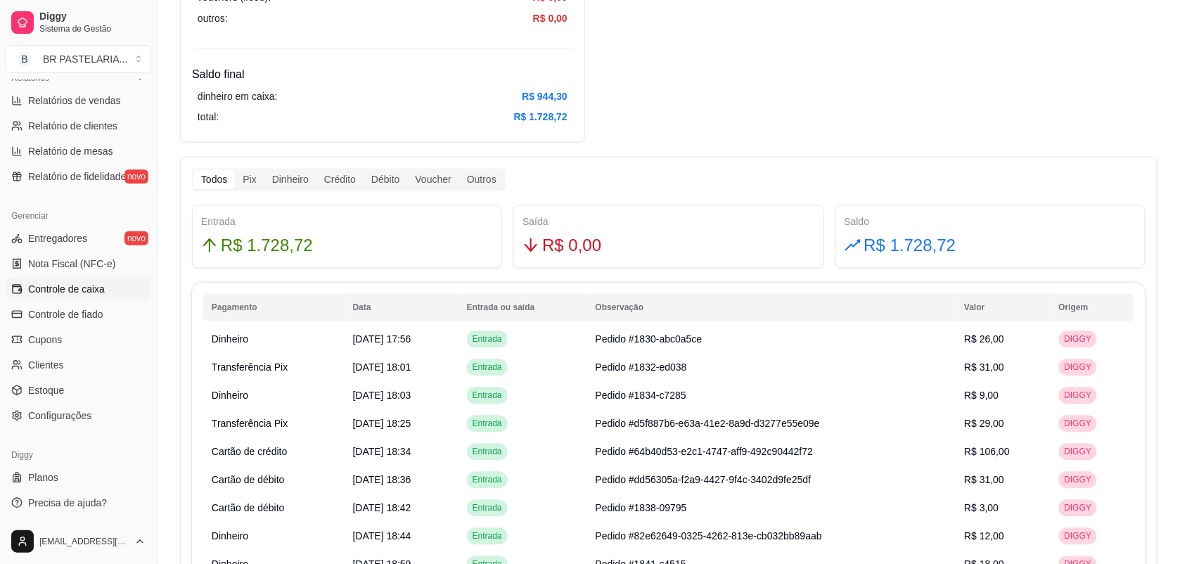
scroll to position [703, 0]
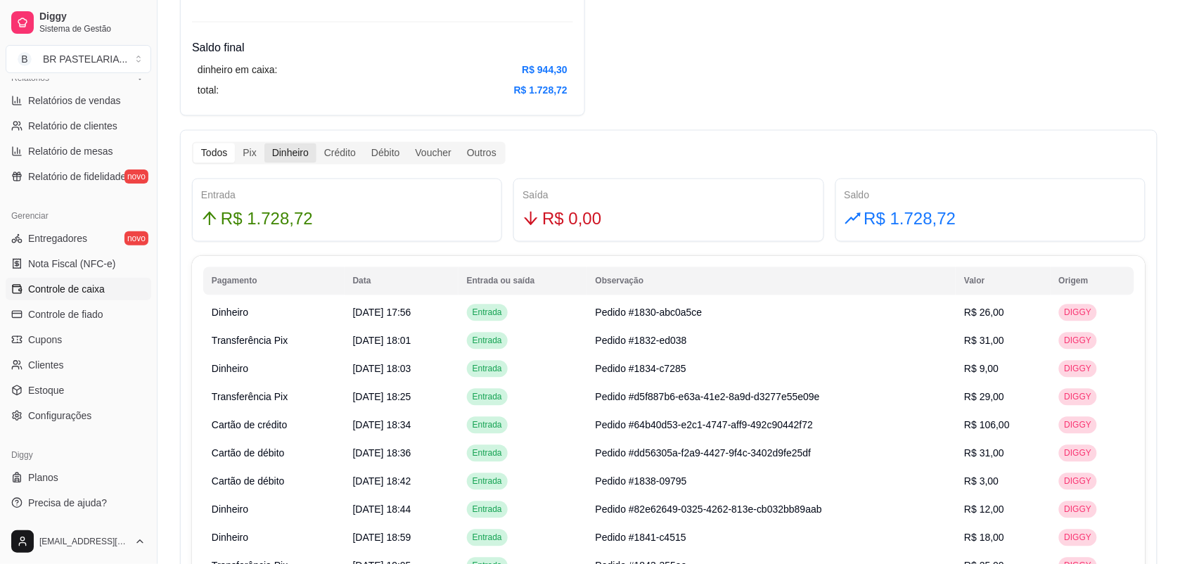
click at [287, 156] on div "Dinheiro" at bounding box center [290, 153] width 52 height 20
click at [264, 143] on input "Dinheiro" at bounding box center [264, 143] width 0 height 0
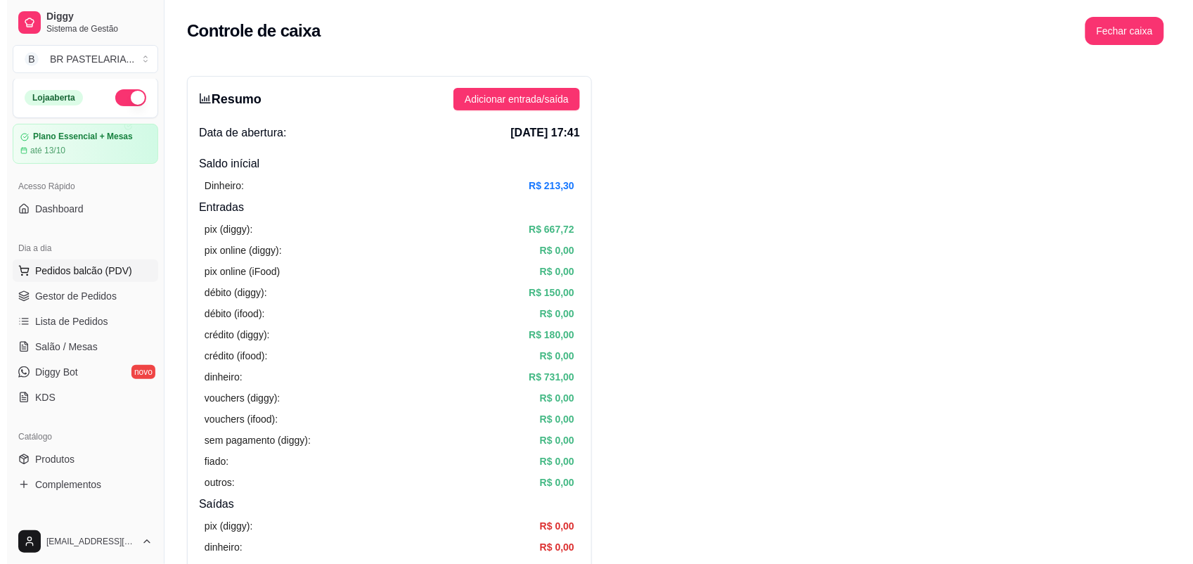
scroll to position [0, 0]
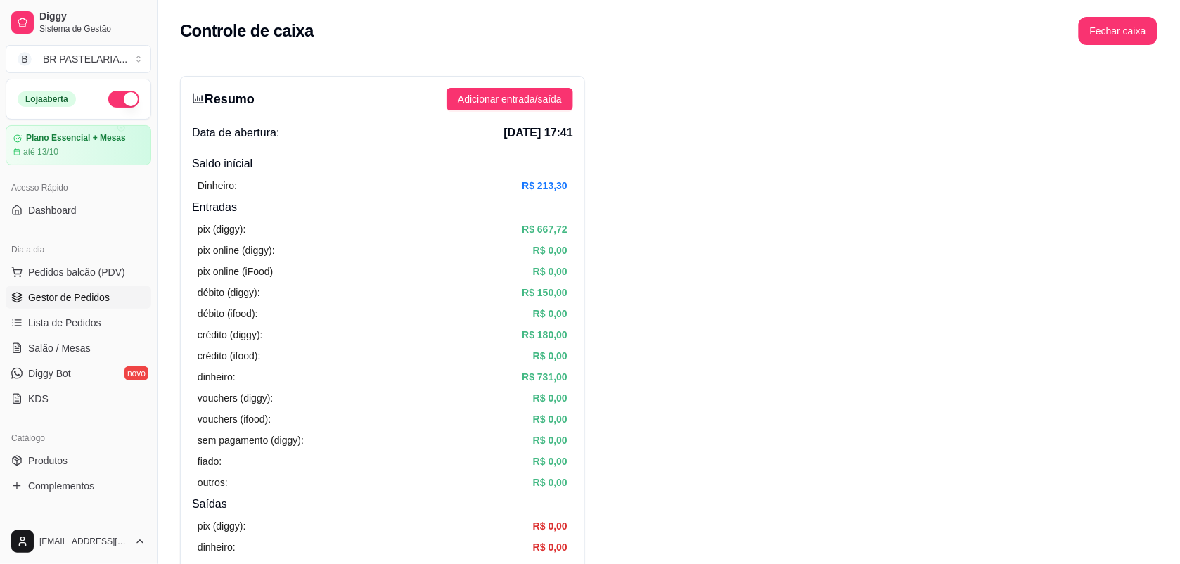
click at [87, 306] on link "Gestor de Pedidos" at bounding box center [79, 297] width 146 height 23
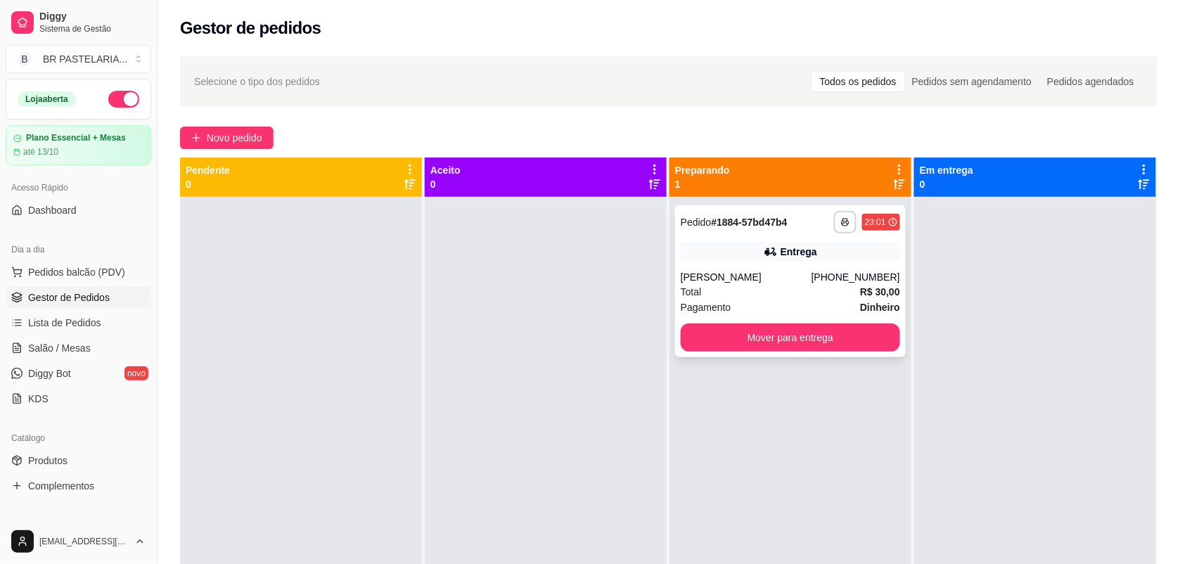
click at [878, 293] on strong "R$ 30,00" at bounding box center [880, 291] width 40 height 11
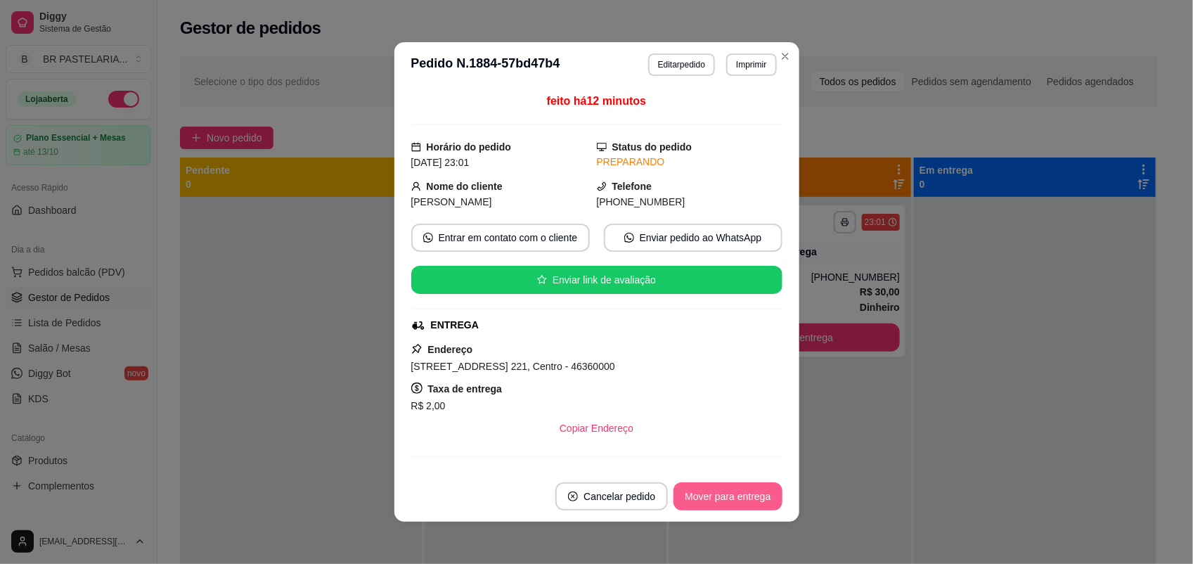
click at [731, 494] on button "Mover para entrega" at bounding box center [728, 496] width 108 height 28
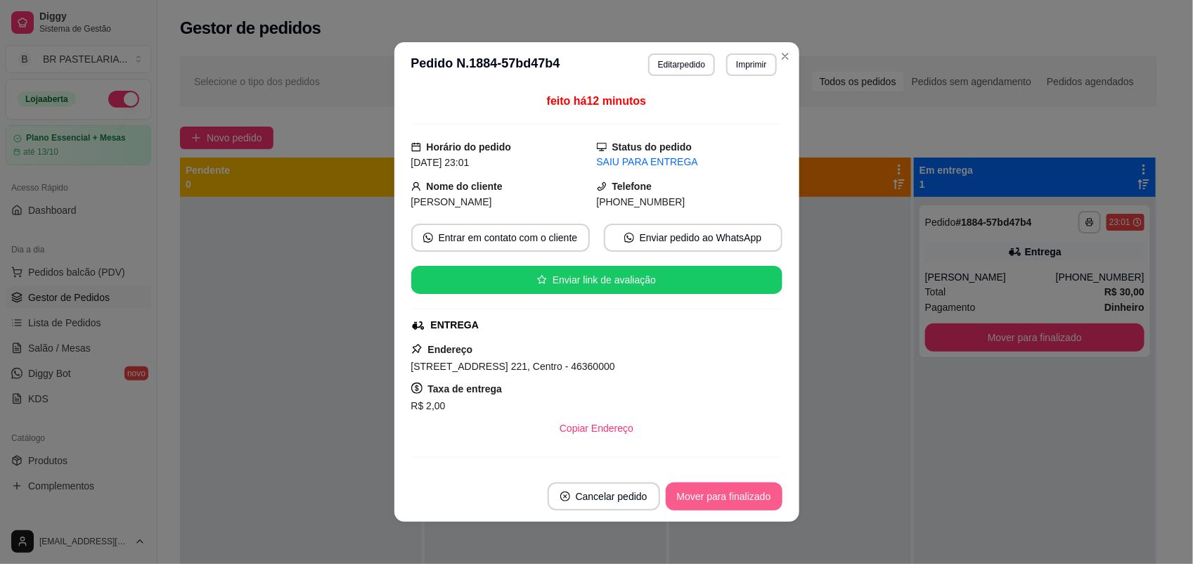
click at [760, 490] on button "Mover para finalizado" at bounding box center [724, 496] width 117 height 28
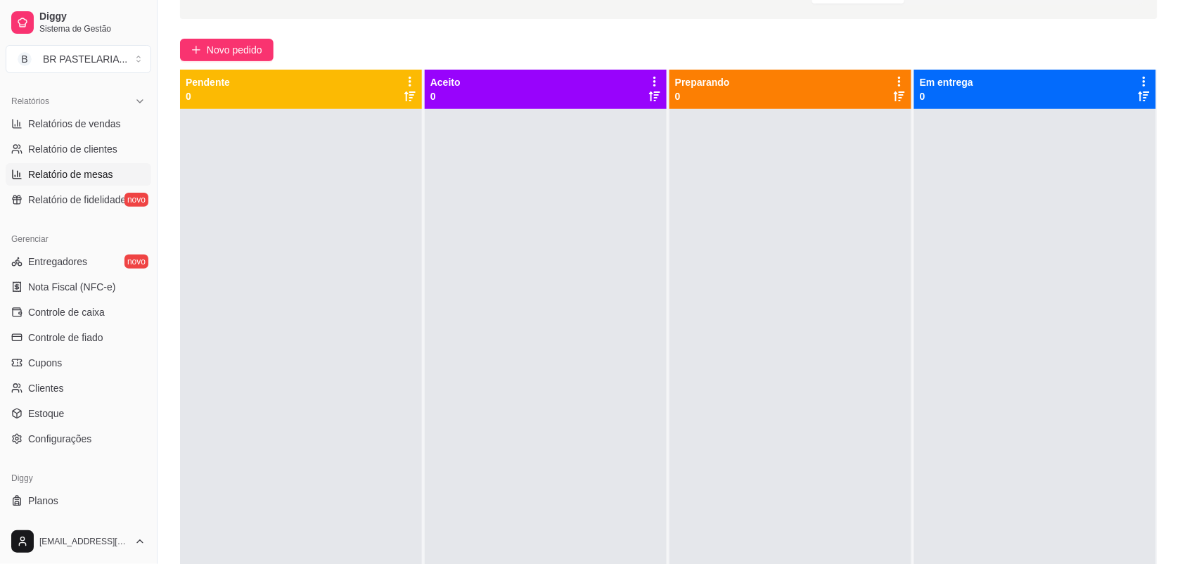
scroll to position [440, 0]
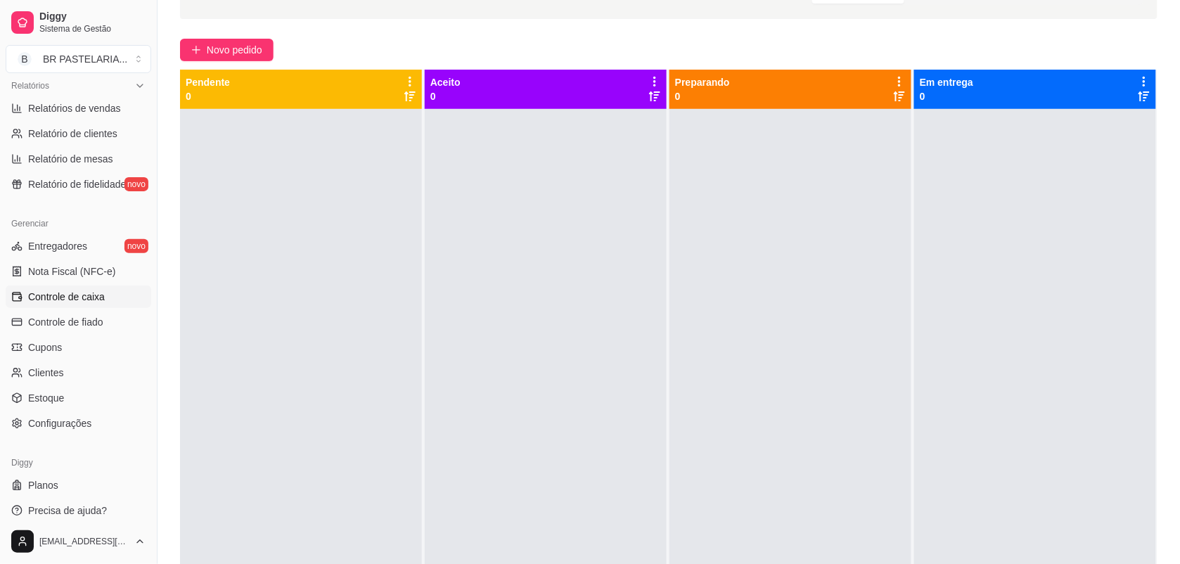
click at [82, 297] on span "Controle de caixa" at bounding box center [66, 297] width 77 height 14
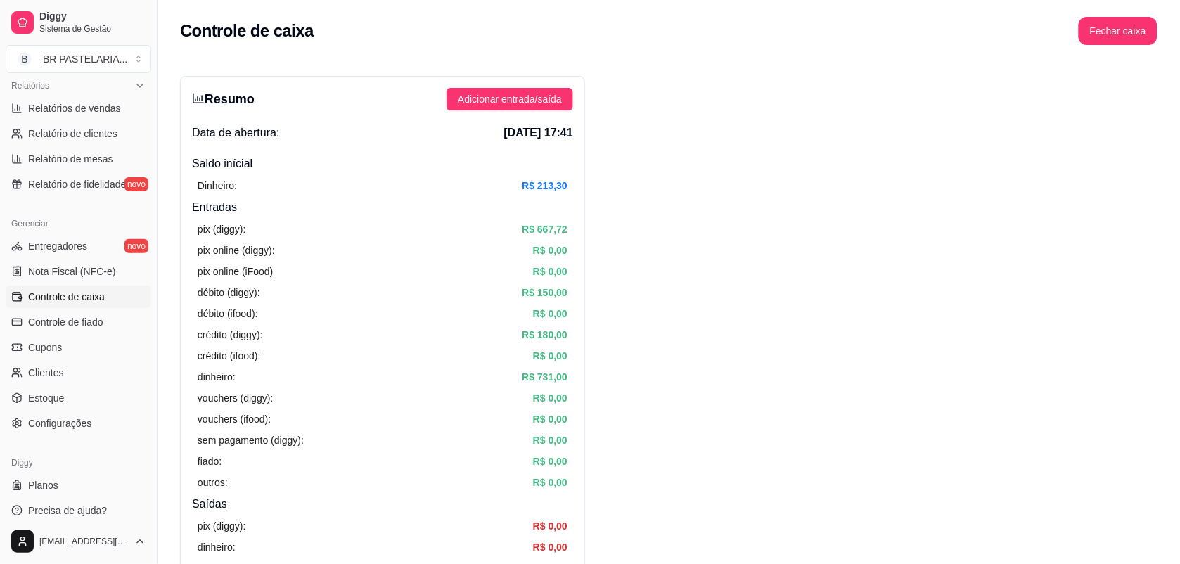
scroll to position [615, 0]
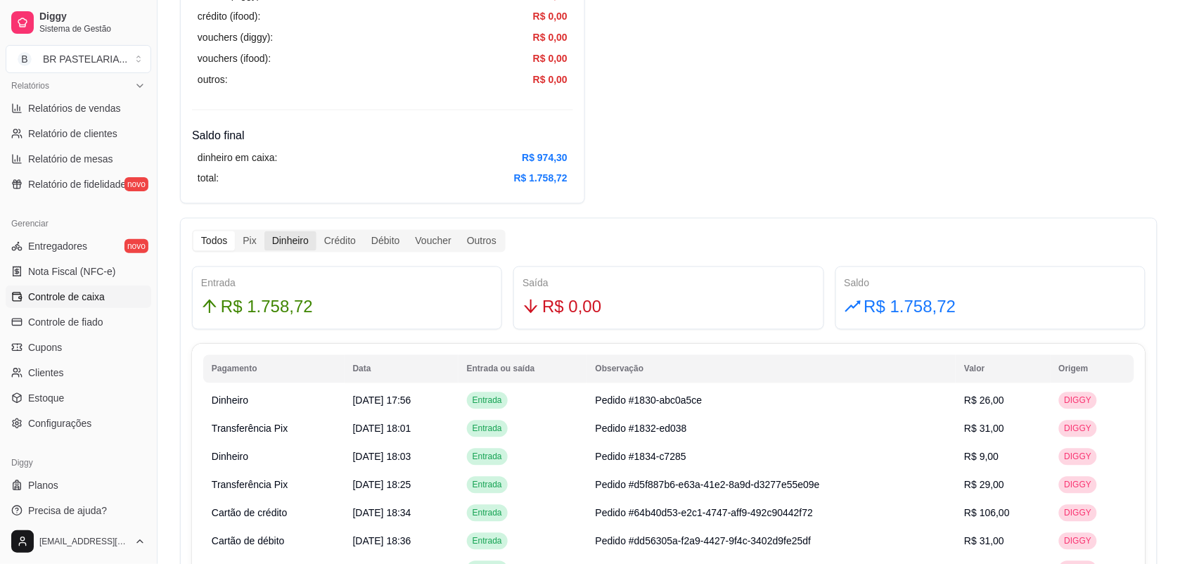
click at [297, 233] on div "Dinheiro" at bounding box center [290, 241] width 52 height 20
click at [264, 231] on input "Dinheiro" at bounding box center [264, 231] width 0 height 0
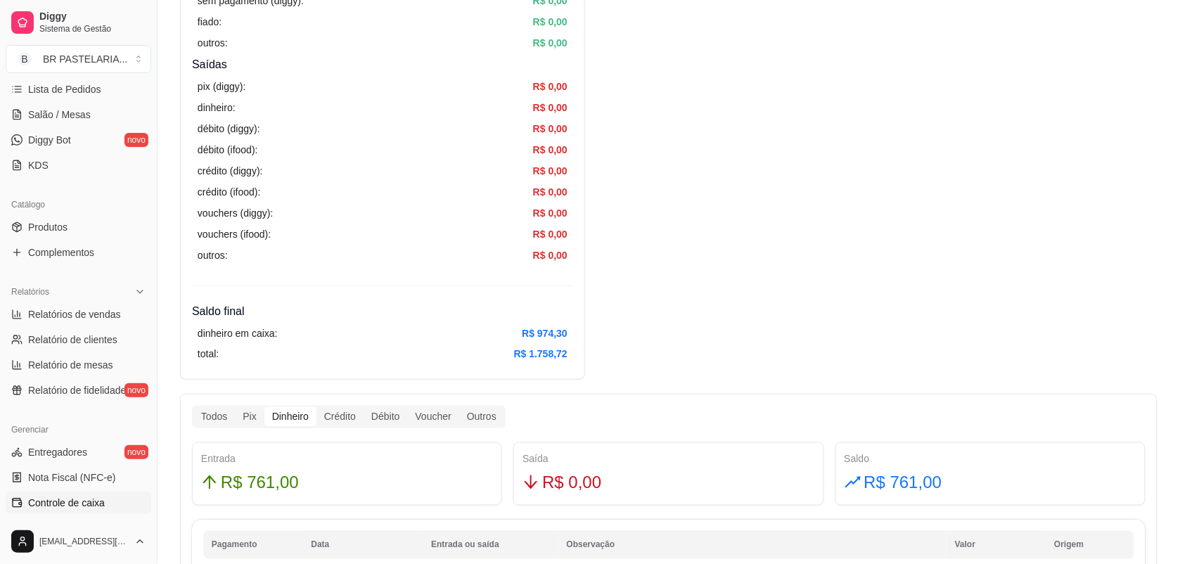
scroll to position [176, 0]
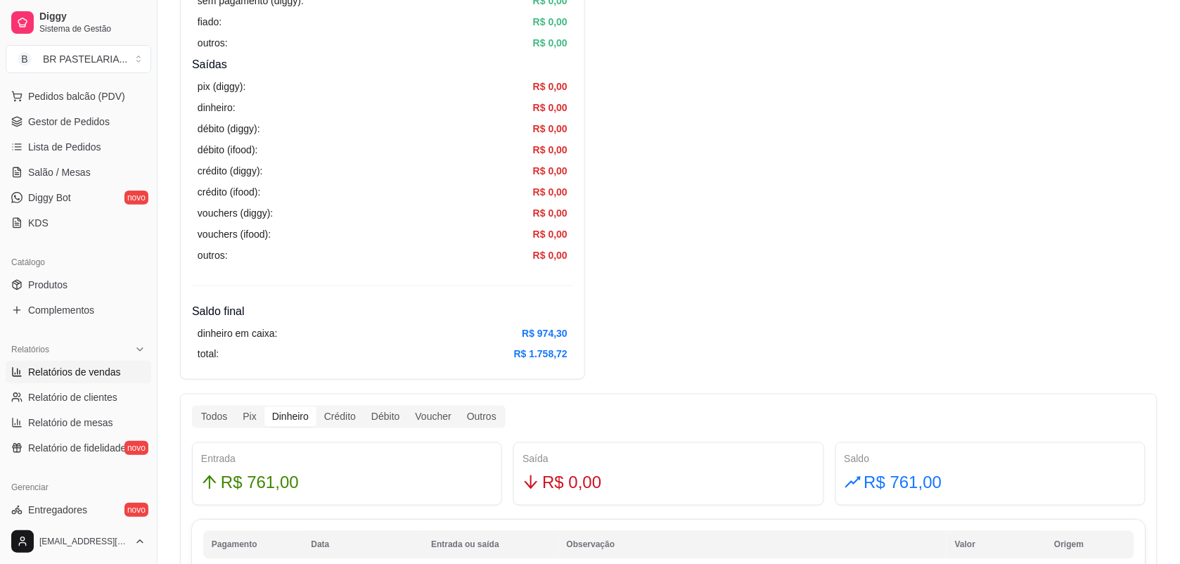
click at [106, 366] on span "Relatórios de vendas" at bounding box center [74, 372] width 93 height 14
select select "ALL"
select select "0"
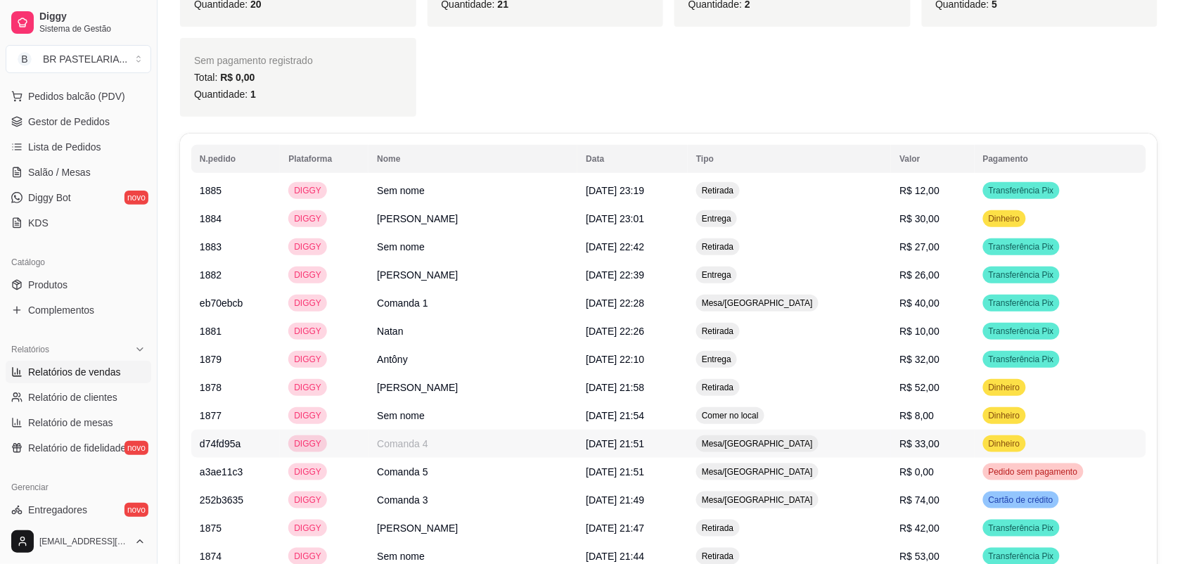
scroll to position [1582, 0]
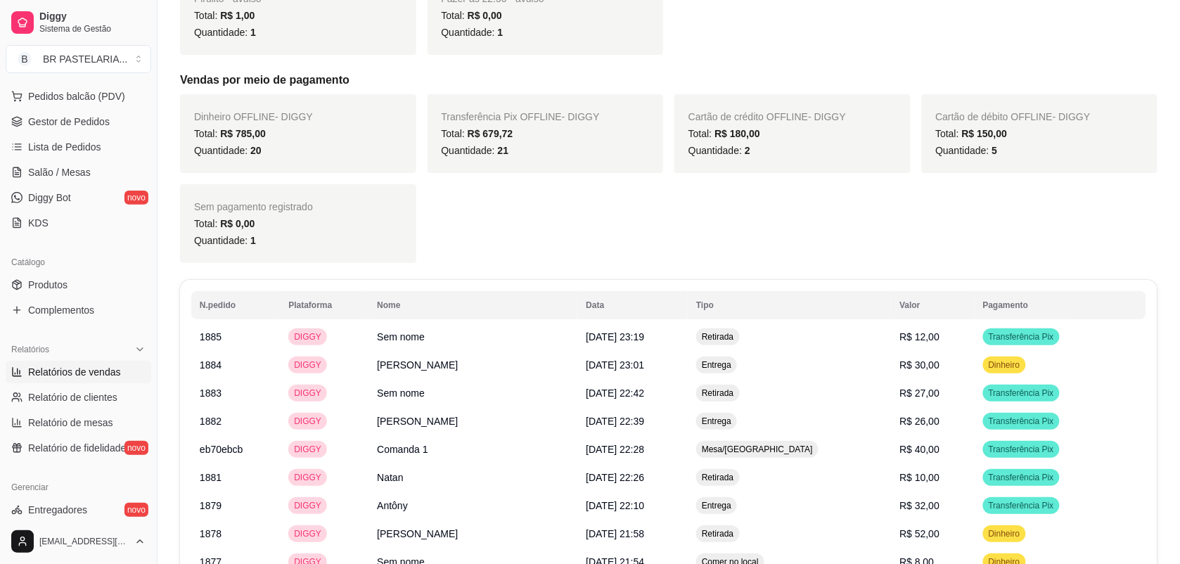
click at [281, 157] on div "Quantidade: 20" at bounding box center [298, 150] width 208 height 17
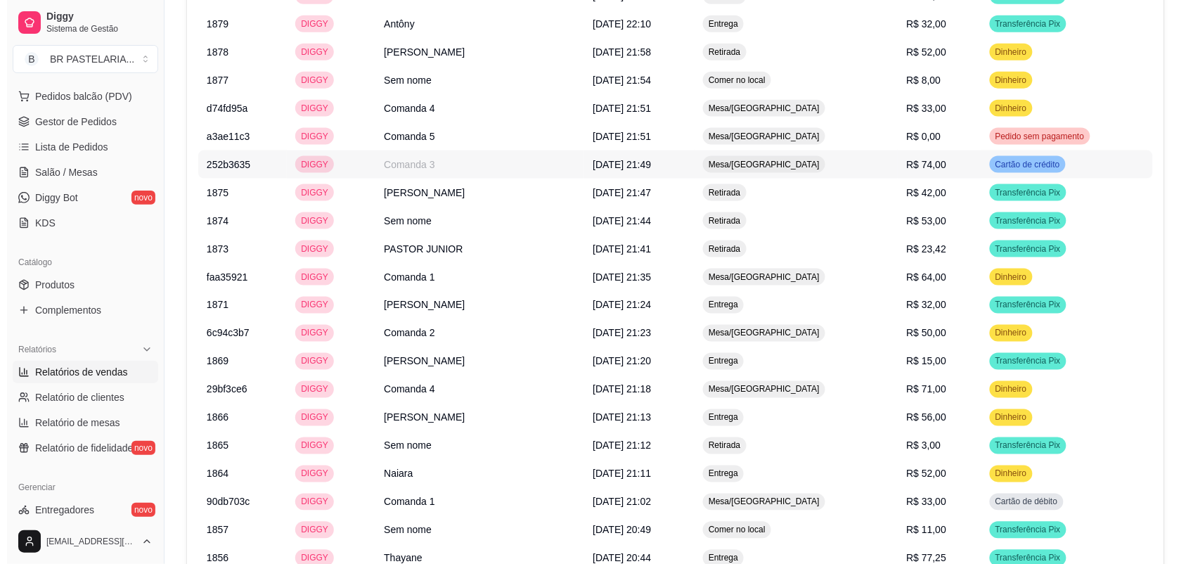
scroll to position [2022, 0]
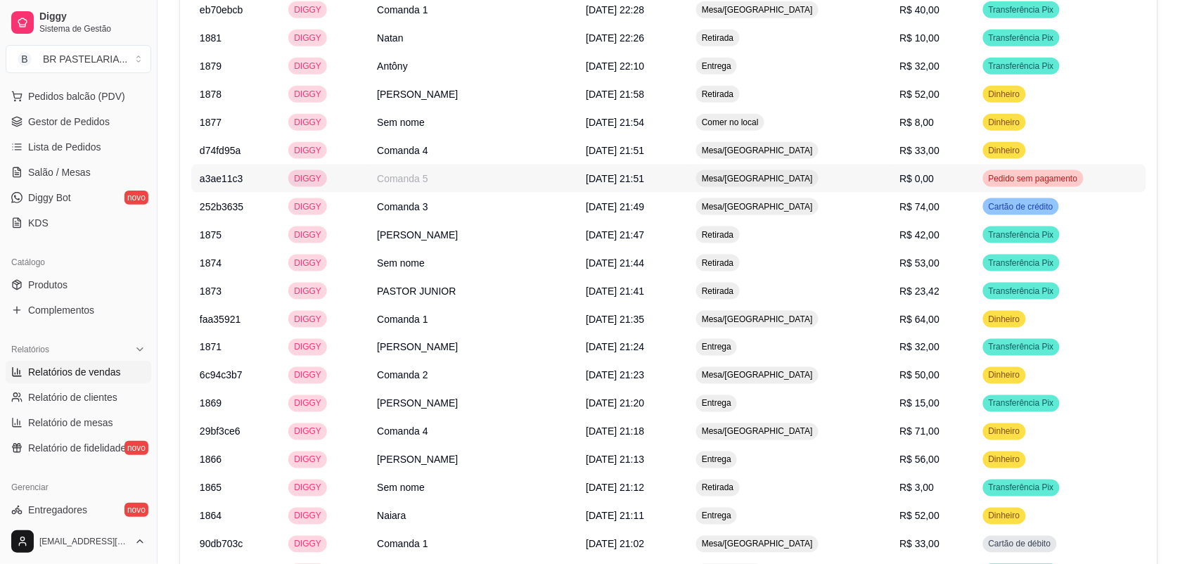
click at [921, 171] on td "R$ 0,00" at bounding box center [932, 179] width 83 height 28
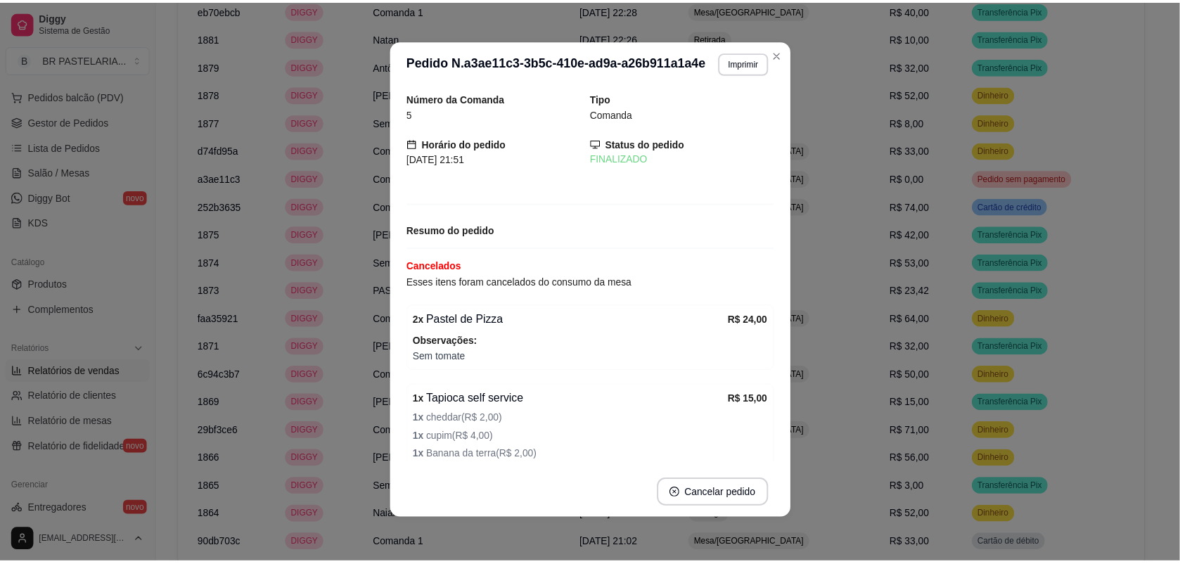
scroll to position [65, 0]
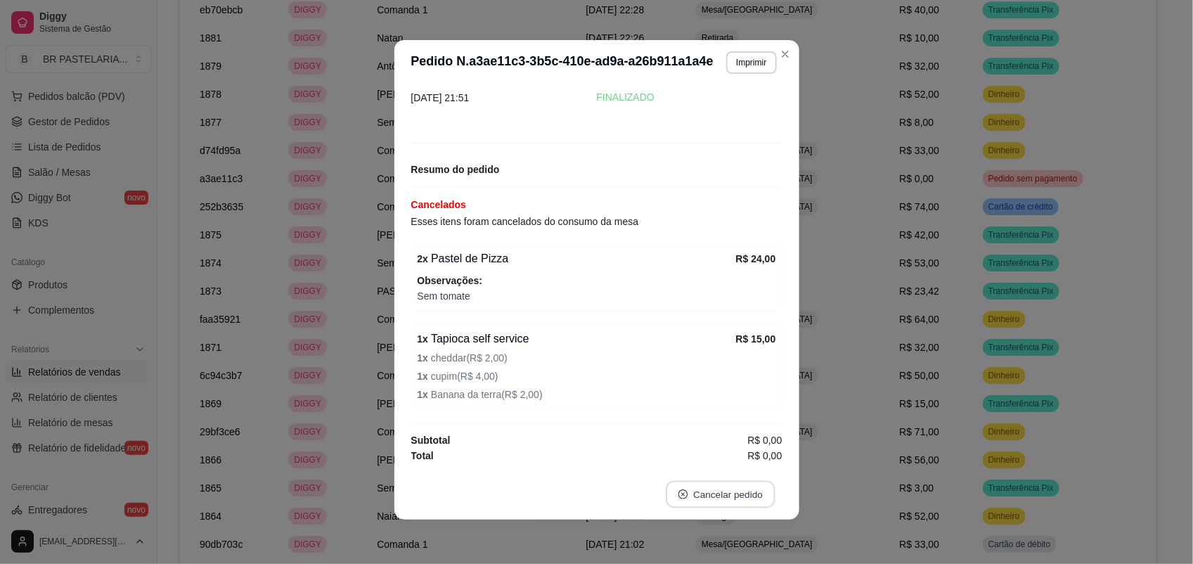
click at [666, 486] on button "Cancelar pedido" at bounding box center [720, 494] width 109 height 27
click at [761, 459] on button "Sim" at bounding box center [753, 459] width 55 height 27
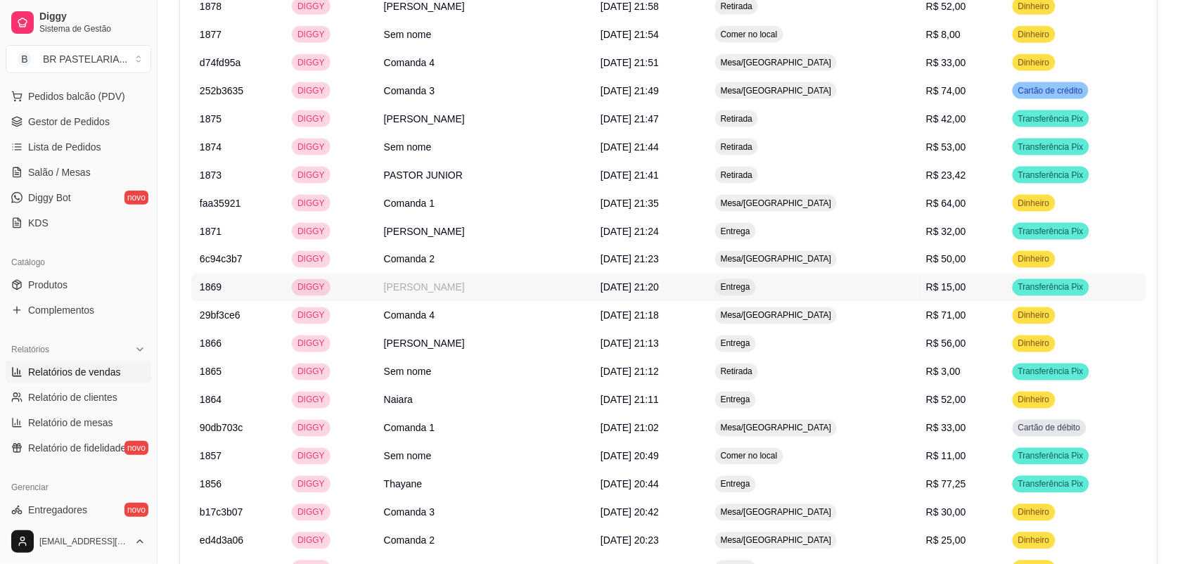
scroll to position [2288, 0]
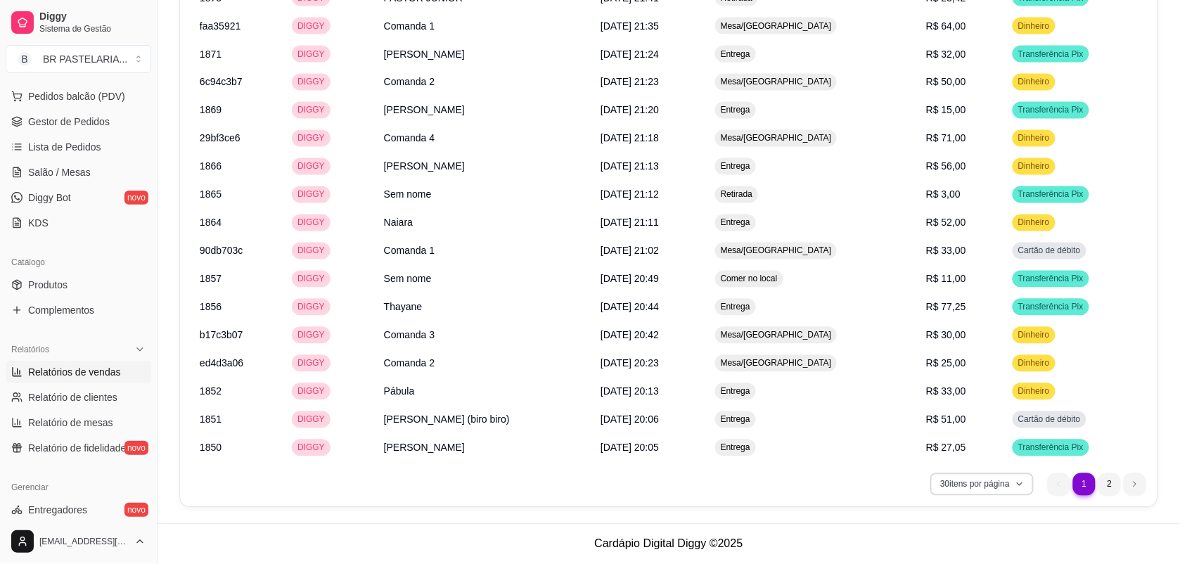
click at [1029, 485] on button "30 itens por página" at bounding box center [981, 484] width 103 height 23
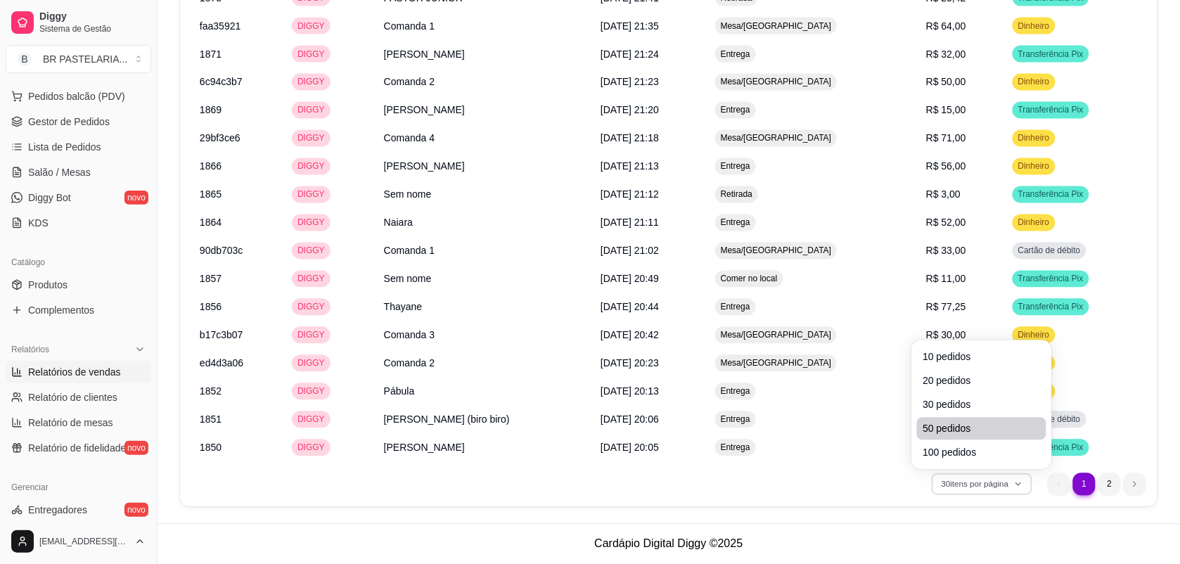
click at [961, 428] on span "50 pedidos" at bounding box center [982, 429] width 118 height 14
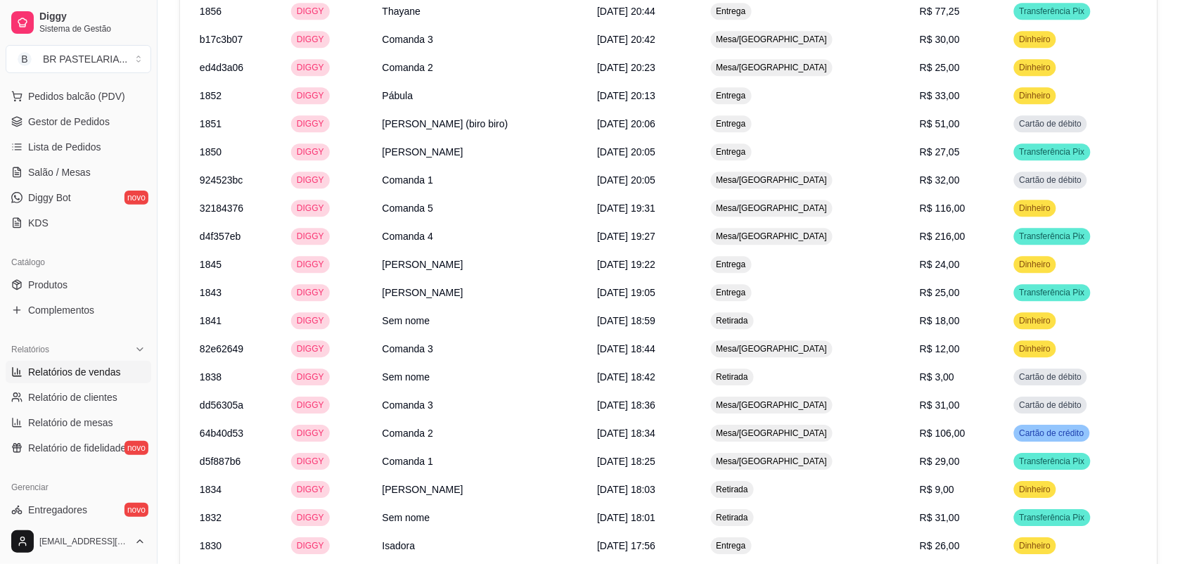
scroll to position [2709, 0]
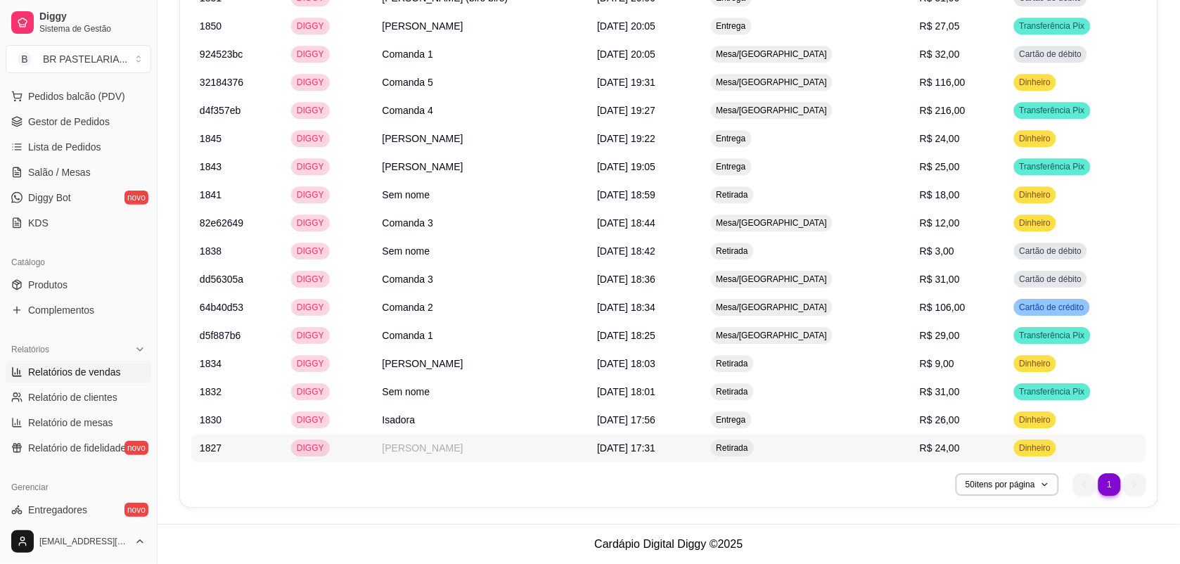
click at [961, 437] on td "R$ 24,00" at bounding box center [958, 448] width 94 height 28
click at [1052, 88] on span "Dinheiro" at bounding box center [1035, 82] width 37 height 11
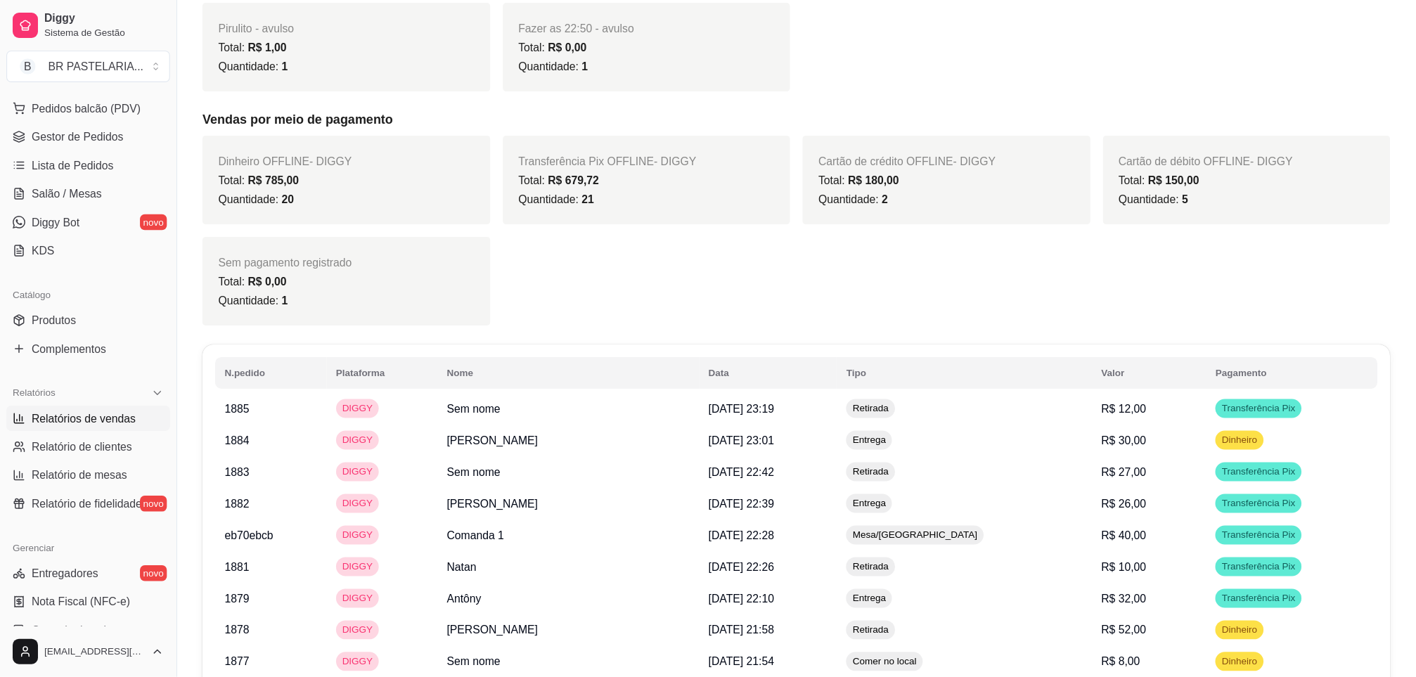
scroll to position [176, 0]
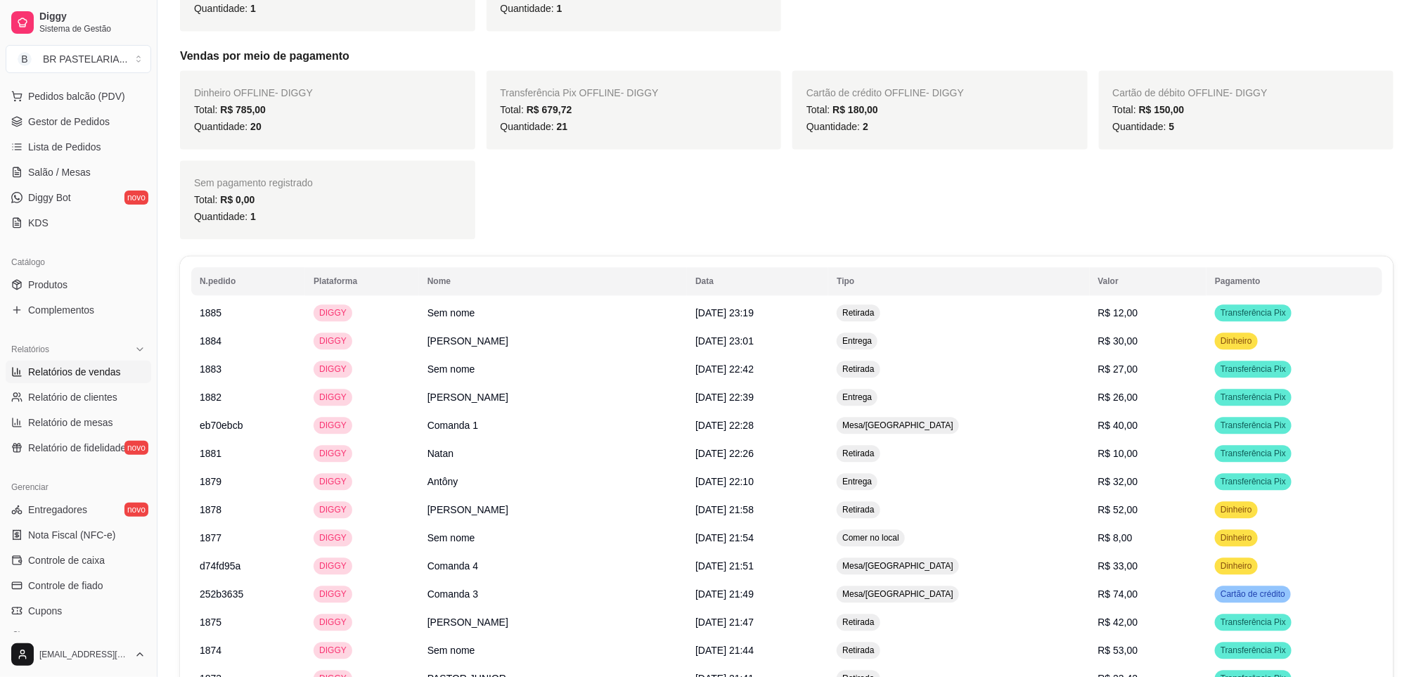
drag, startPoint x: 1160, startPoint y: 2, endPoint x: 859, endPoint y: 219, distance: 371.8
click at [859, 219] on div "Dinheiro OFFLINE - DIGGY Total: R$ 785,00 Quantidade: 20 Transferência Pix OFFL…" at bounding box center [787, 154] width 1214 height 169
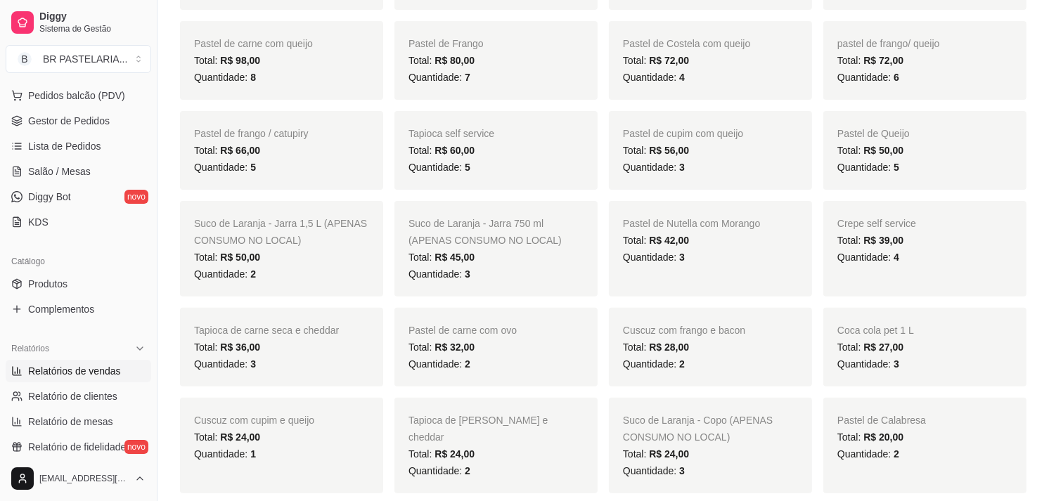
scroll to position [0, 0]
